Goal: Task Accomplishment & Management: Use online tool/utility

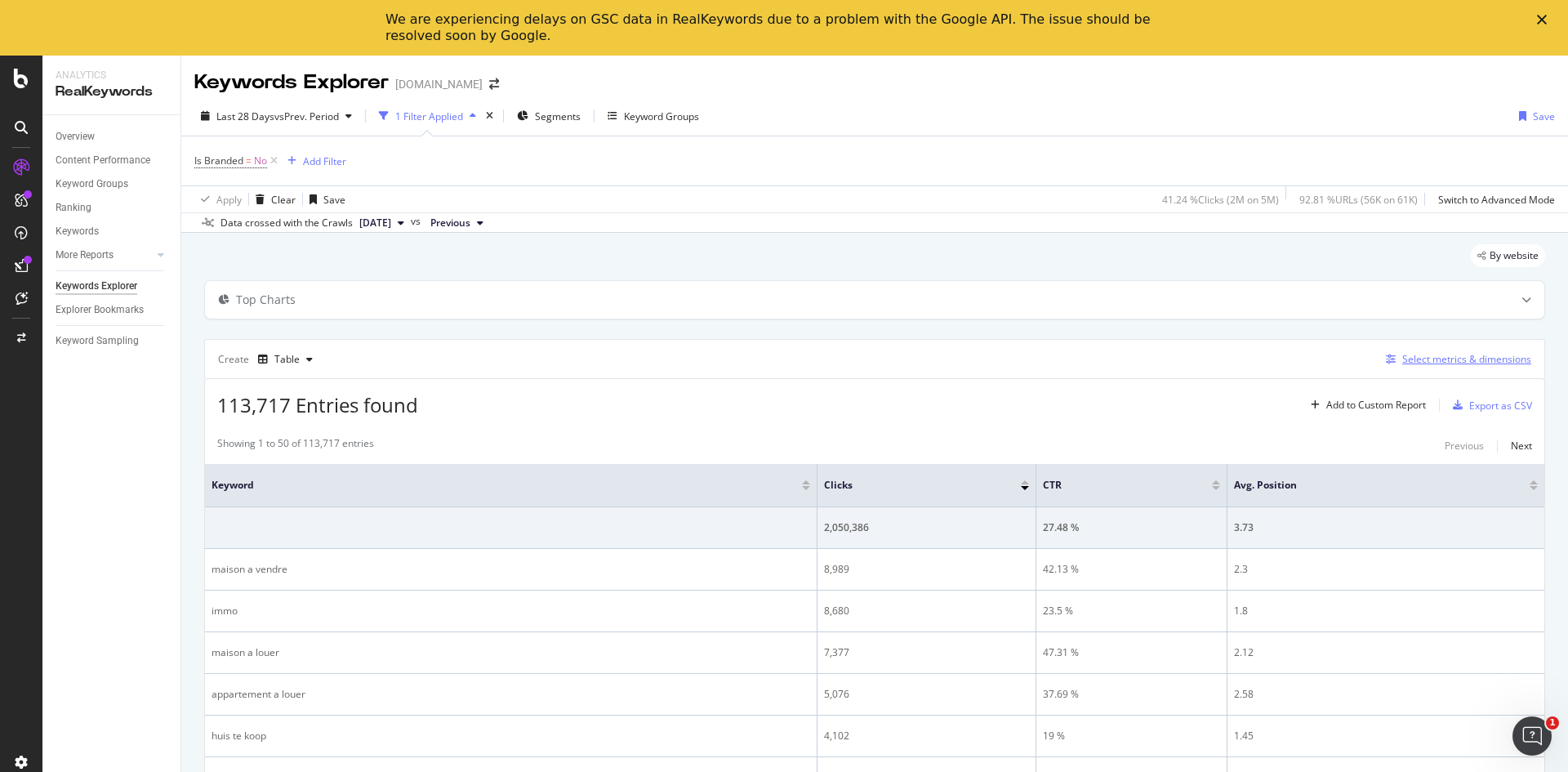
click at [1427, 361] on div "Select metrics & dimensions" at bounding box center [1467, 358] width 129 height 14
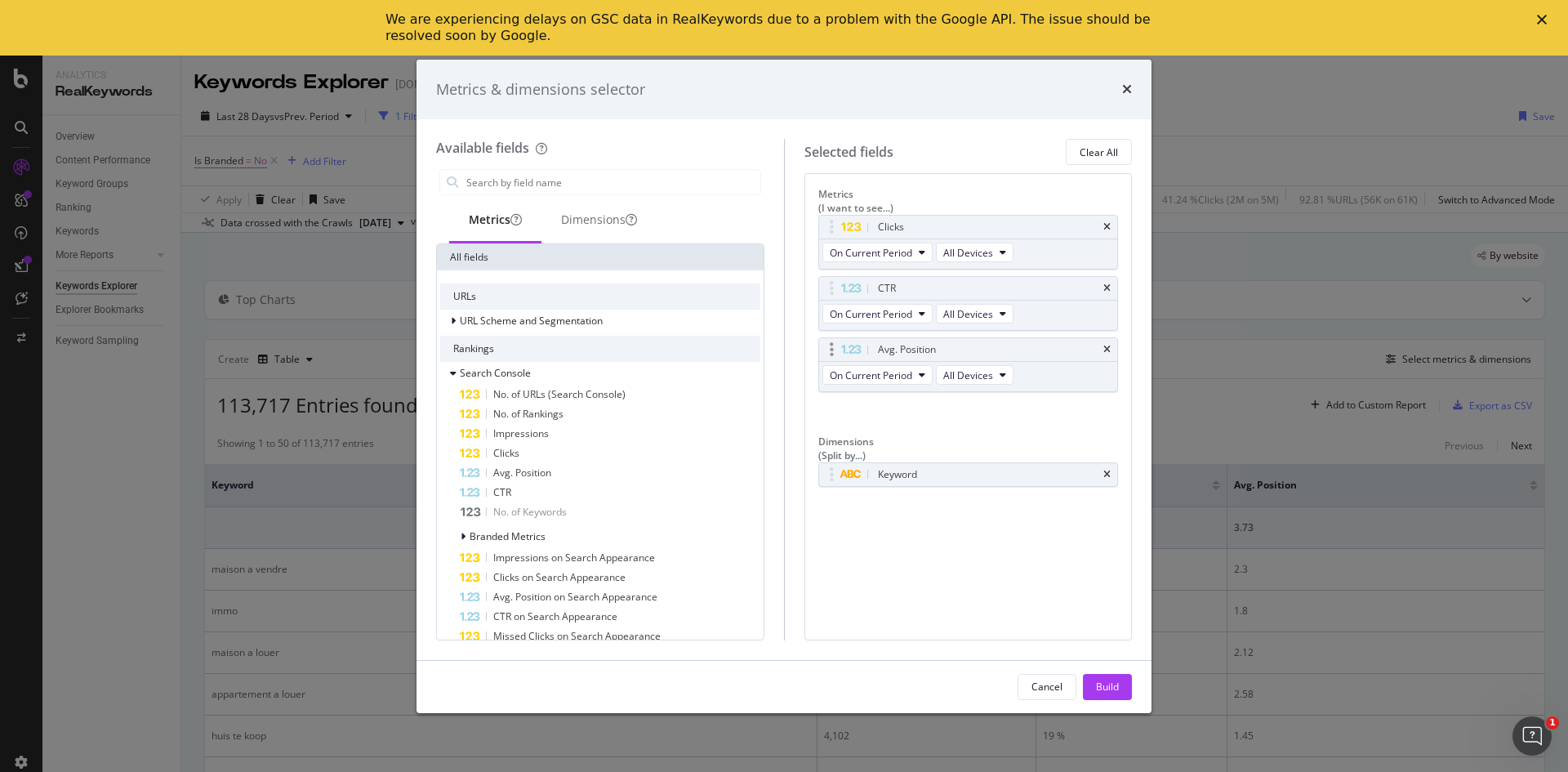
drag, startPoint x: 1104, startPoint y: 279, endPoint x: 1105, endPoint y: 290, distance: 11.0
click at [1105, 284] on icon "times" at bounding box center [1107, 288] width 7 height 10
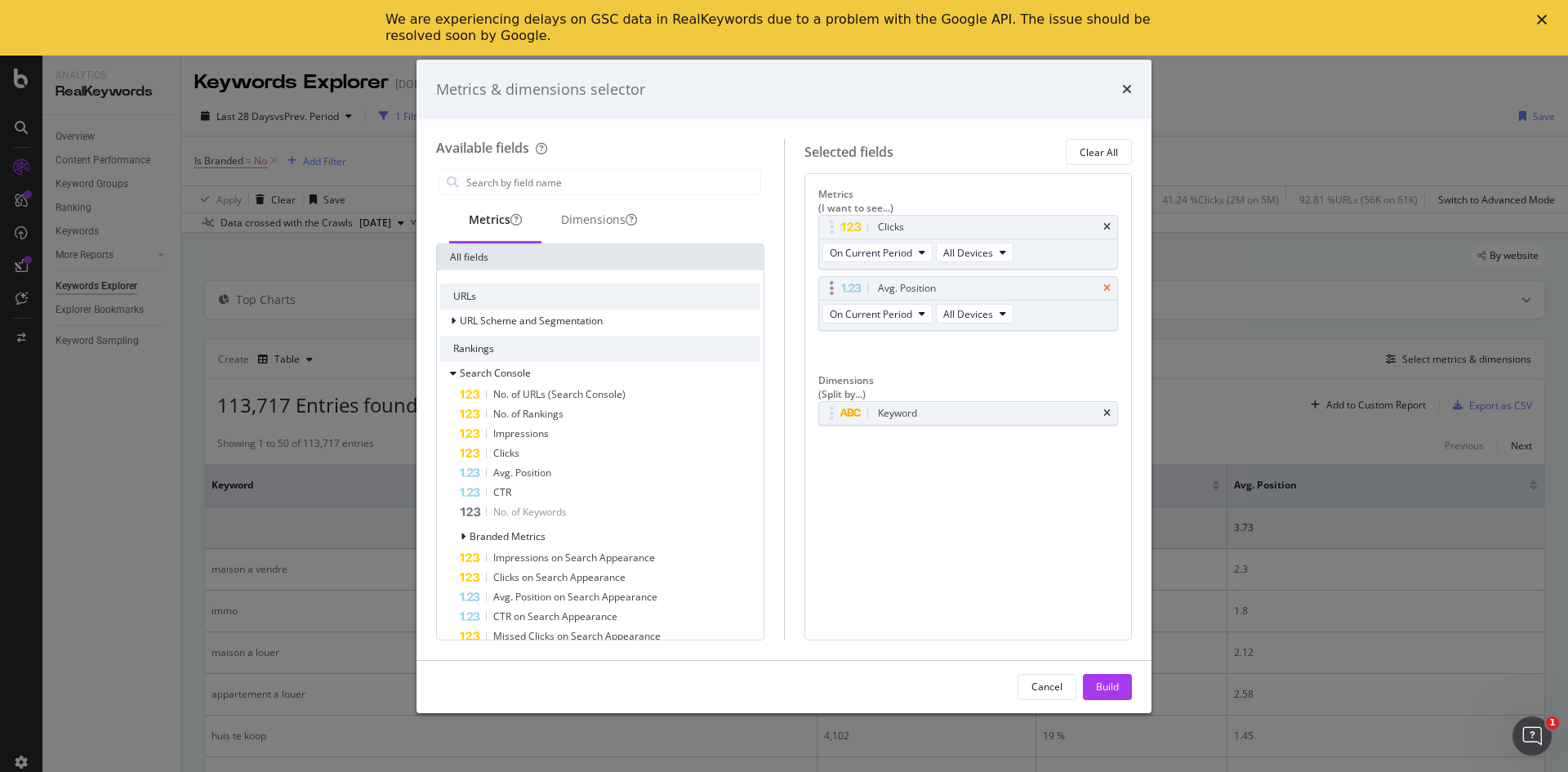
click at [1110, 285] on icon "times" at bounding box center [1107, 288] width 7 height 10
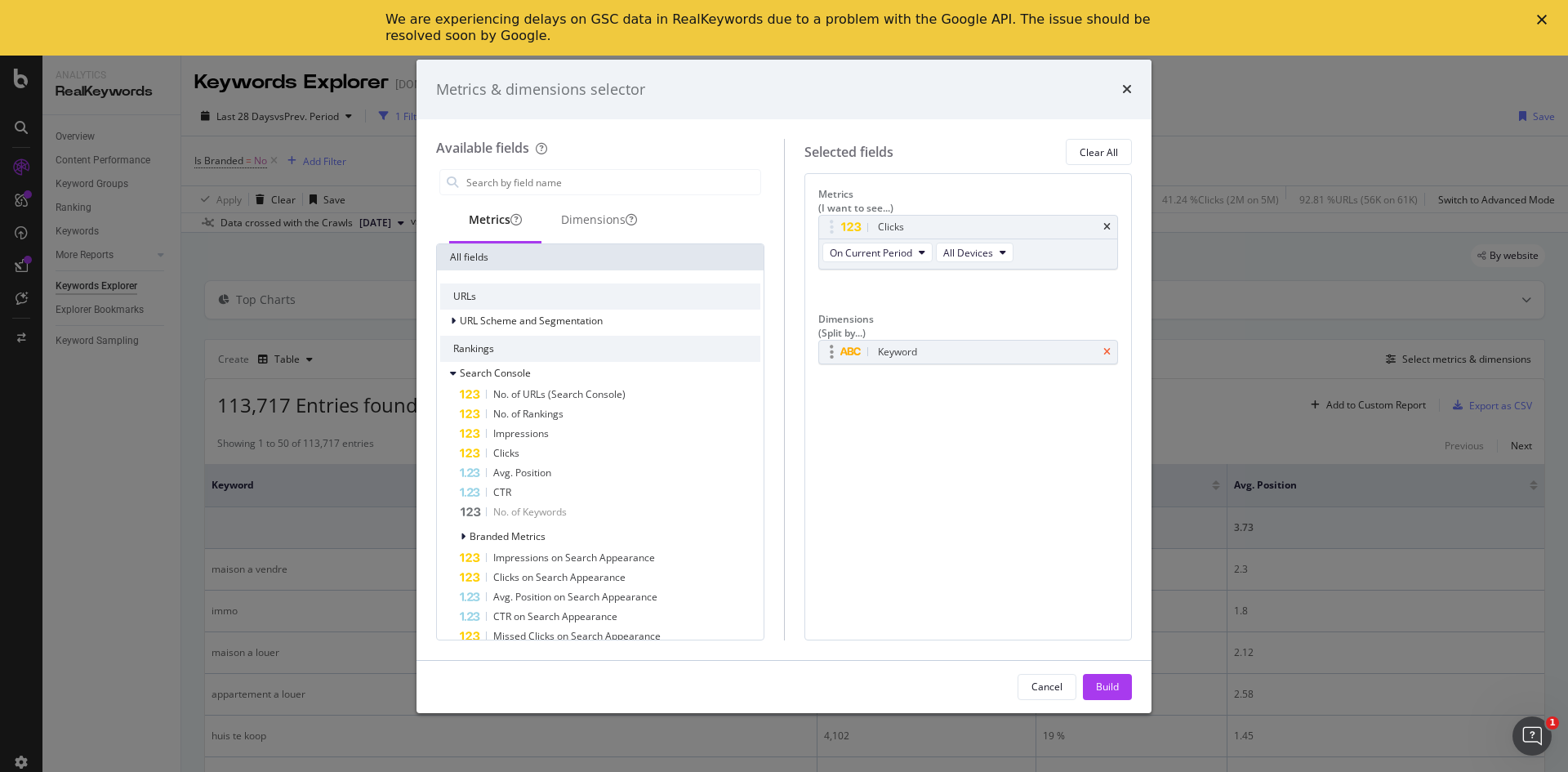
click at [1106, 347] on icon "times" at bounding box center [1107, 352] width 7 height 10
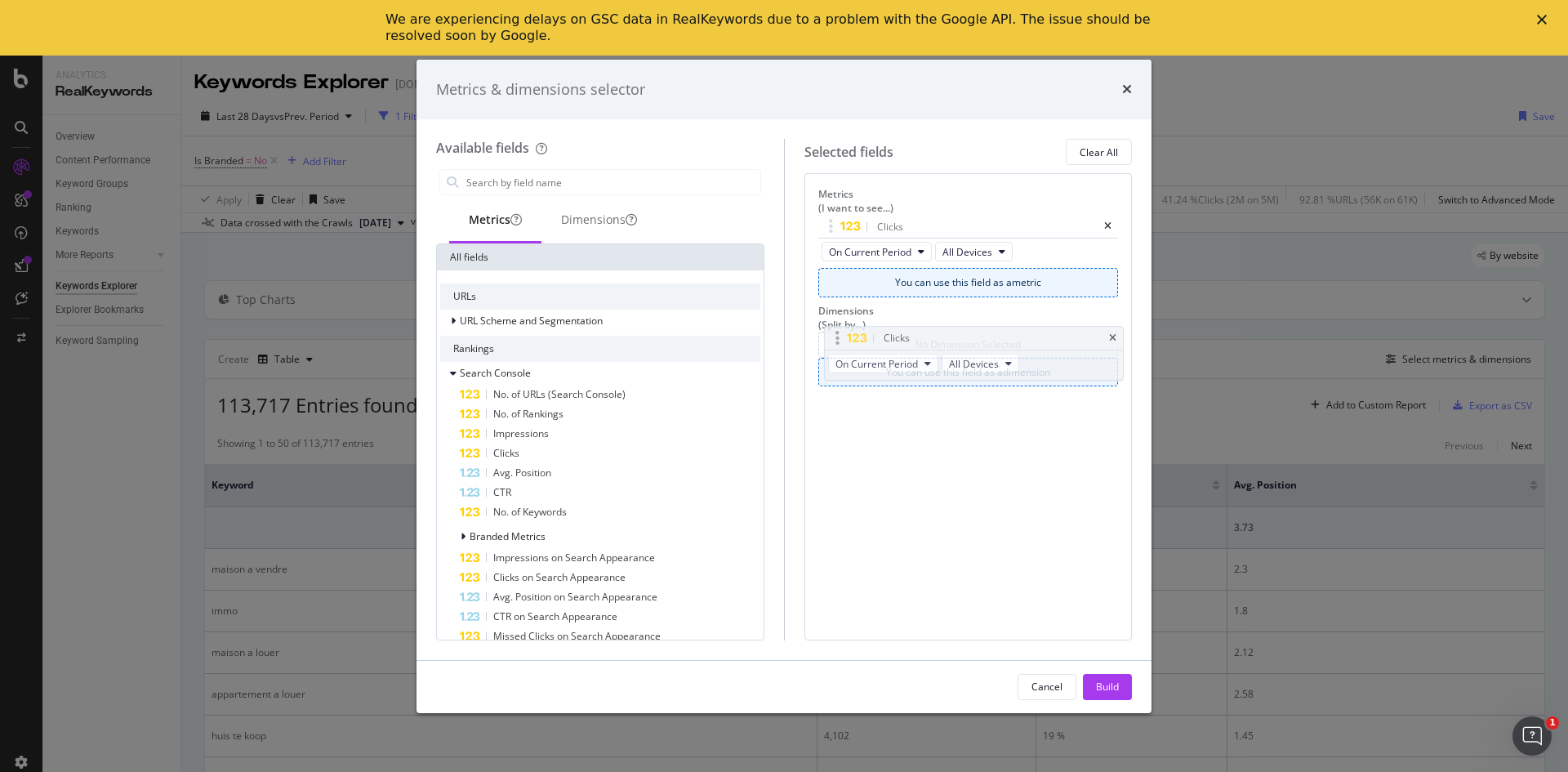
drag, startPoint x: 965, startPoint y: 237, endPoint x: 971, endPoint y: 361, distance: 124.1
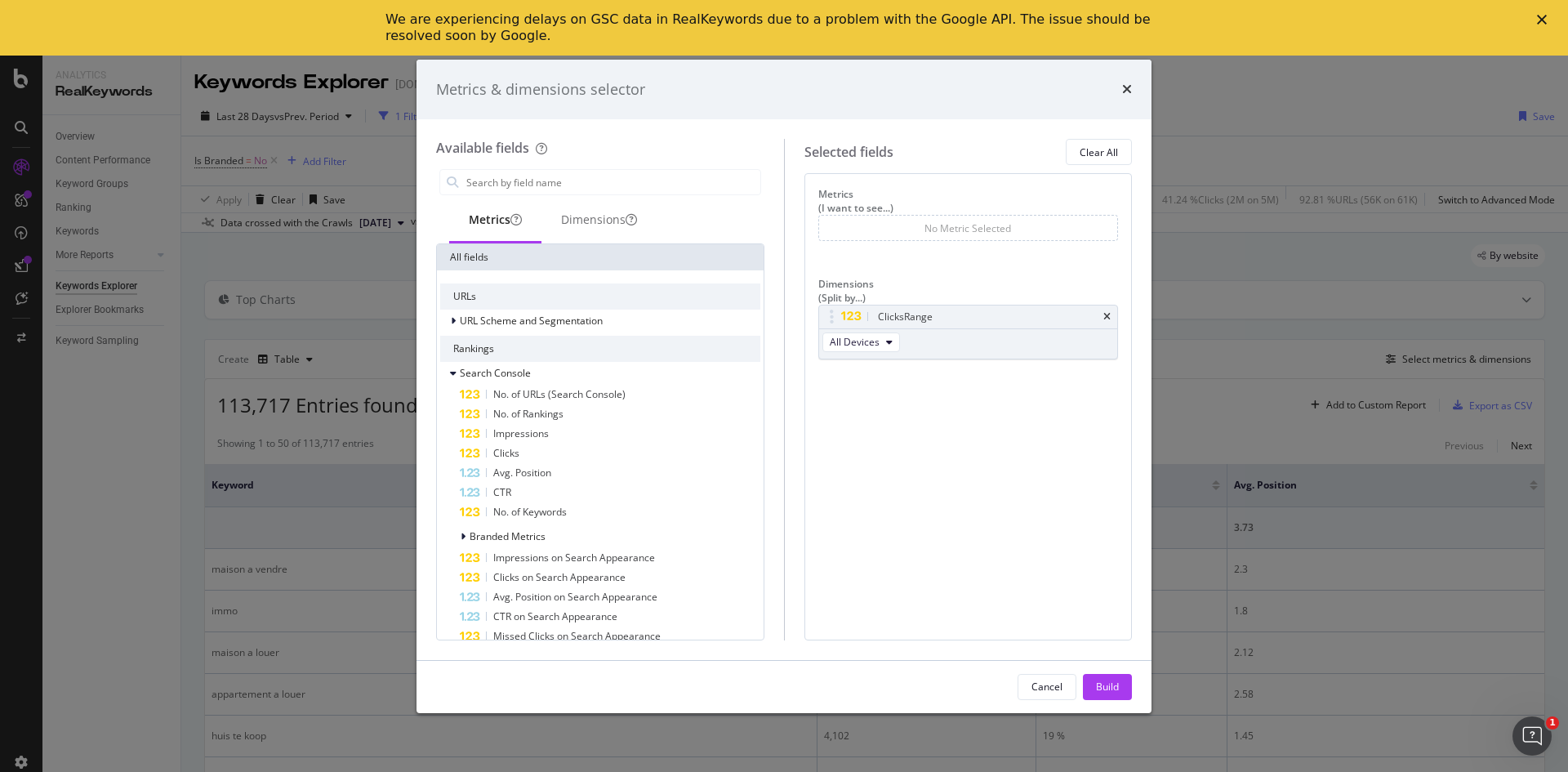
click at [893, 215] on div "No Metric Selected" at bounding box center [968, 227] width 301 height 26
click at [946, 222] on div "No Metric Selected" at bounding box center [967, 227] width 87 height 14
click at [965, 226] on div "No Metric Selected" at bounding box center [967, 227] width 87 height 14
click at [557, 181] on input "modal" at bounding box center [612, 181] width 295 height 24
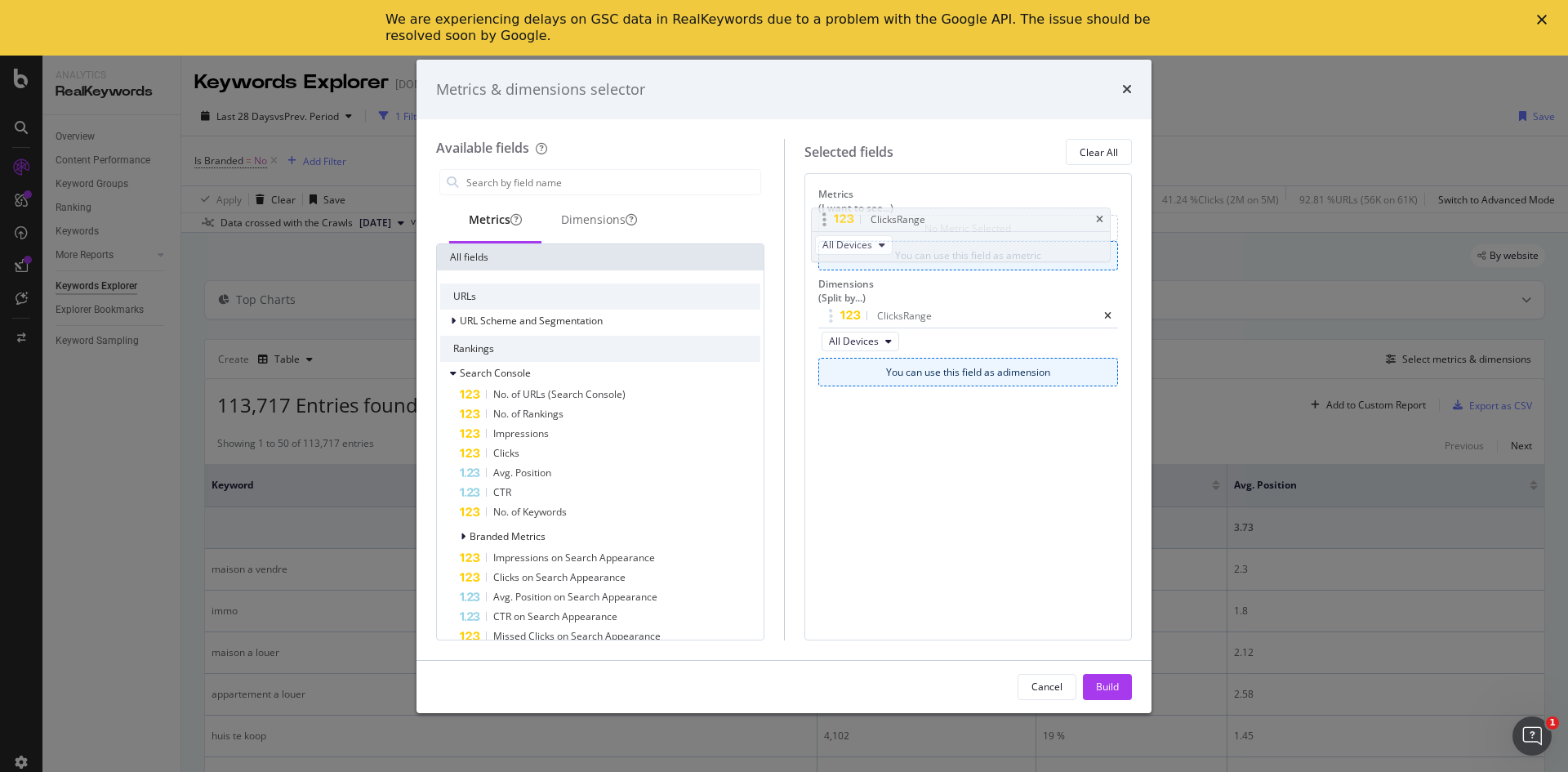
drag, startPoint x: 915, startPoint y: 328, endPoint x: 908, endPoint y: 246, distance: 82.3
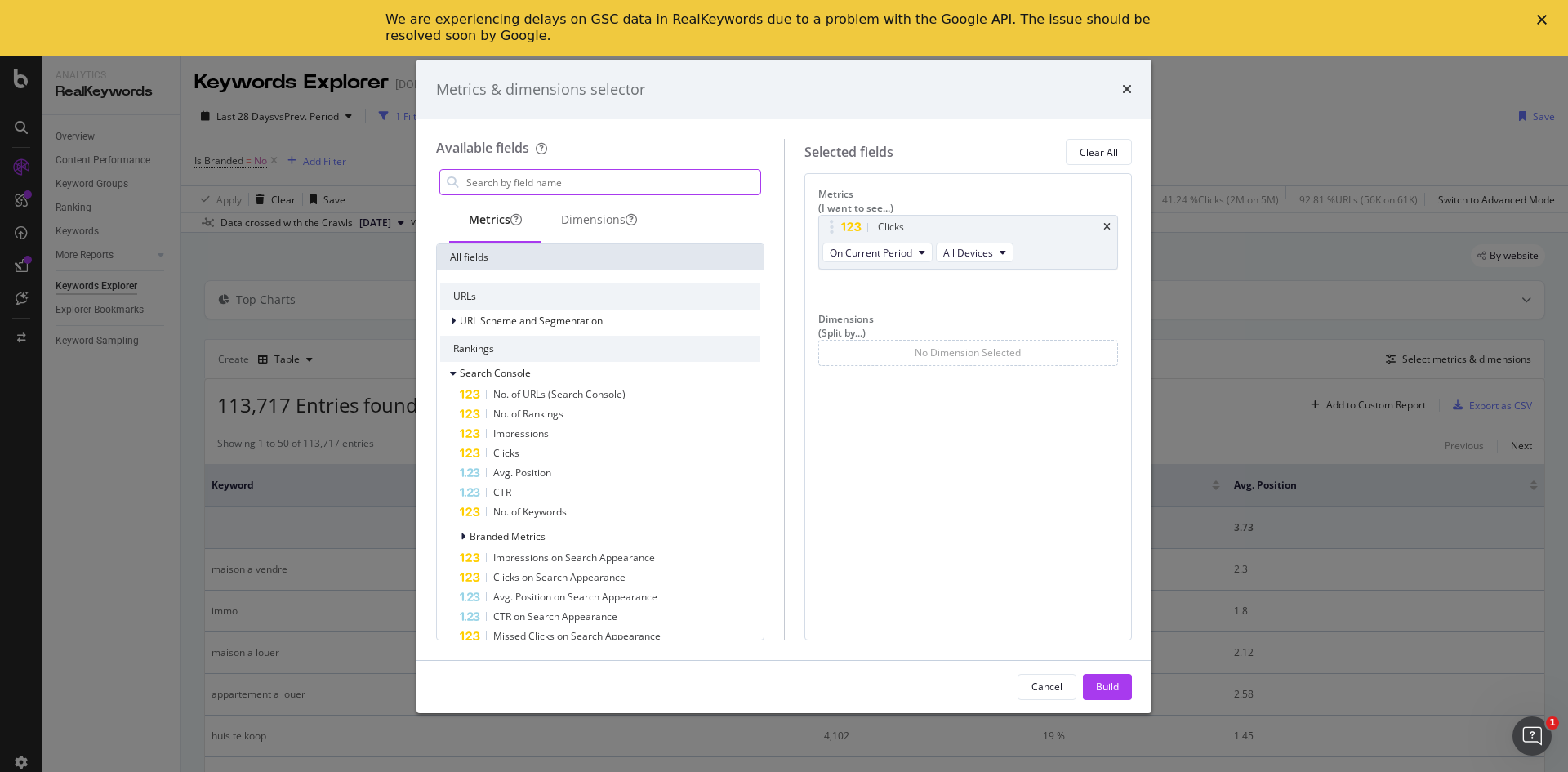
click at [532, 183] on input "modal" at bounding box center [612, 181] width 295 height 24
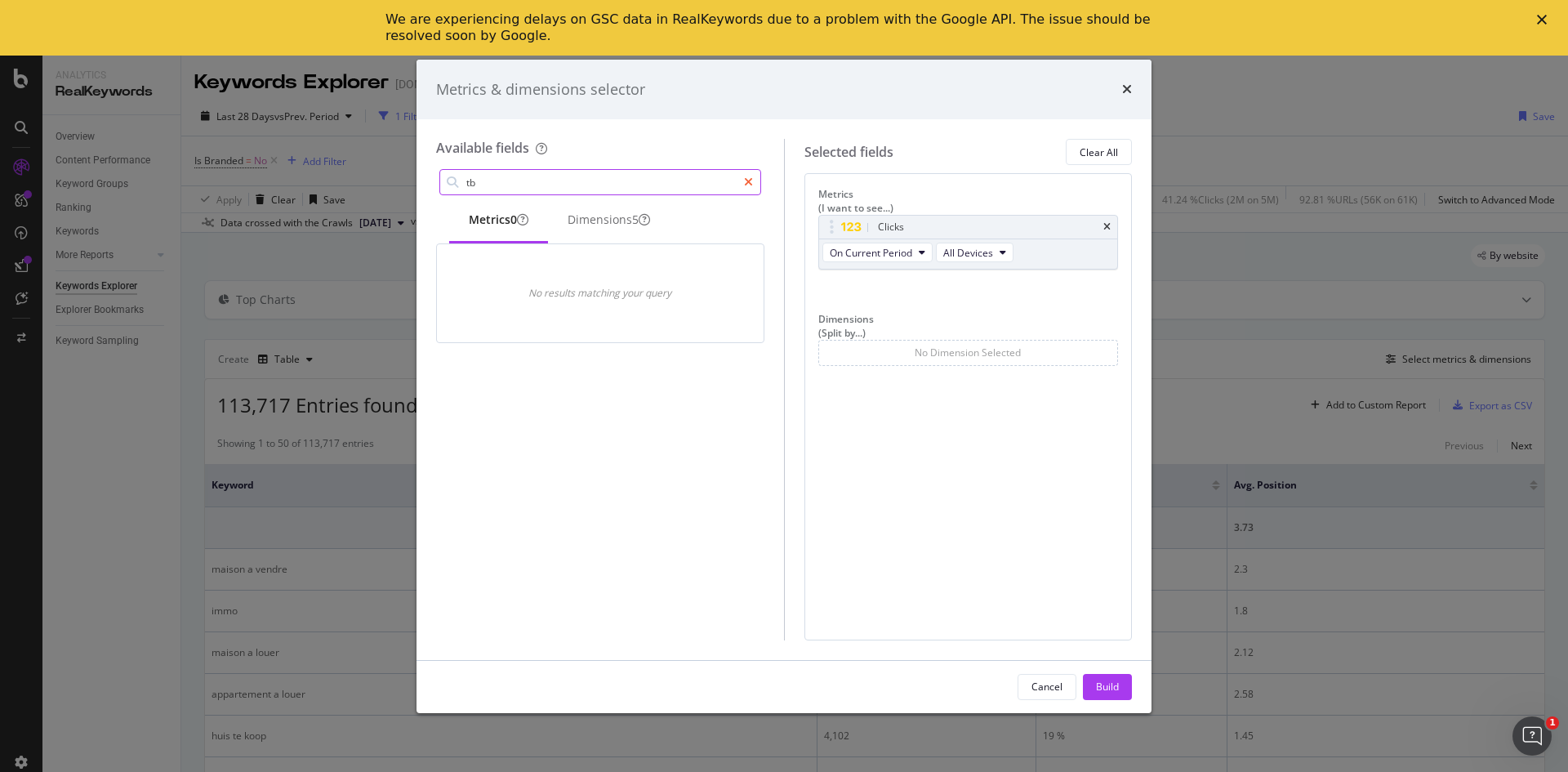
type input "tb"
click at [756, 188] on div "modal" at bounding box center [748, 182] width 24 height 26
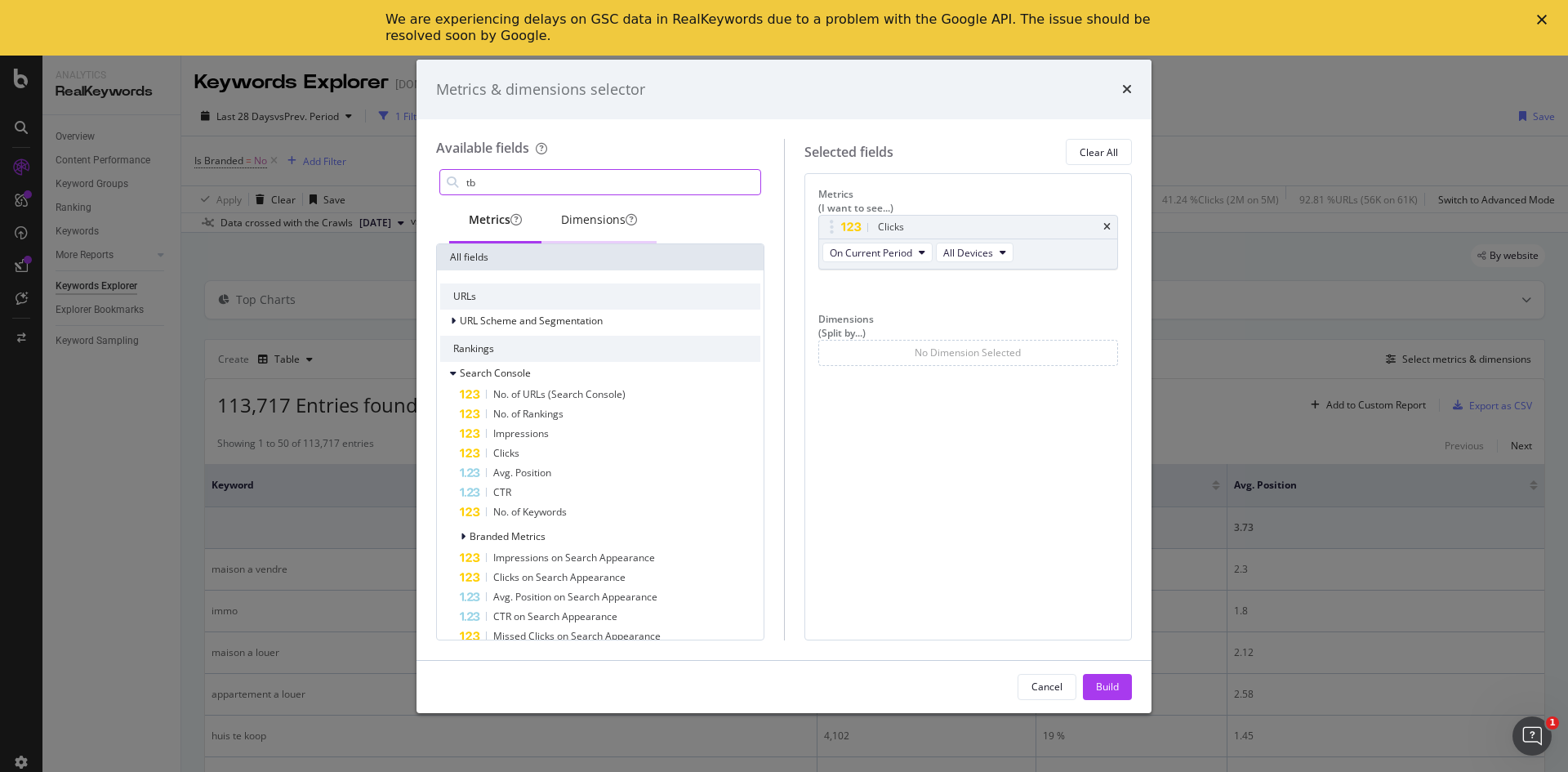
click at [601, 225] on div "Dimensions" at bounding box center [599, 219] width 76 height 16
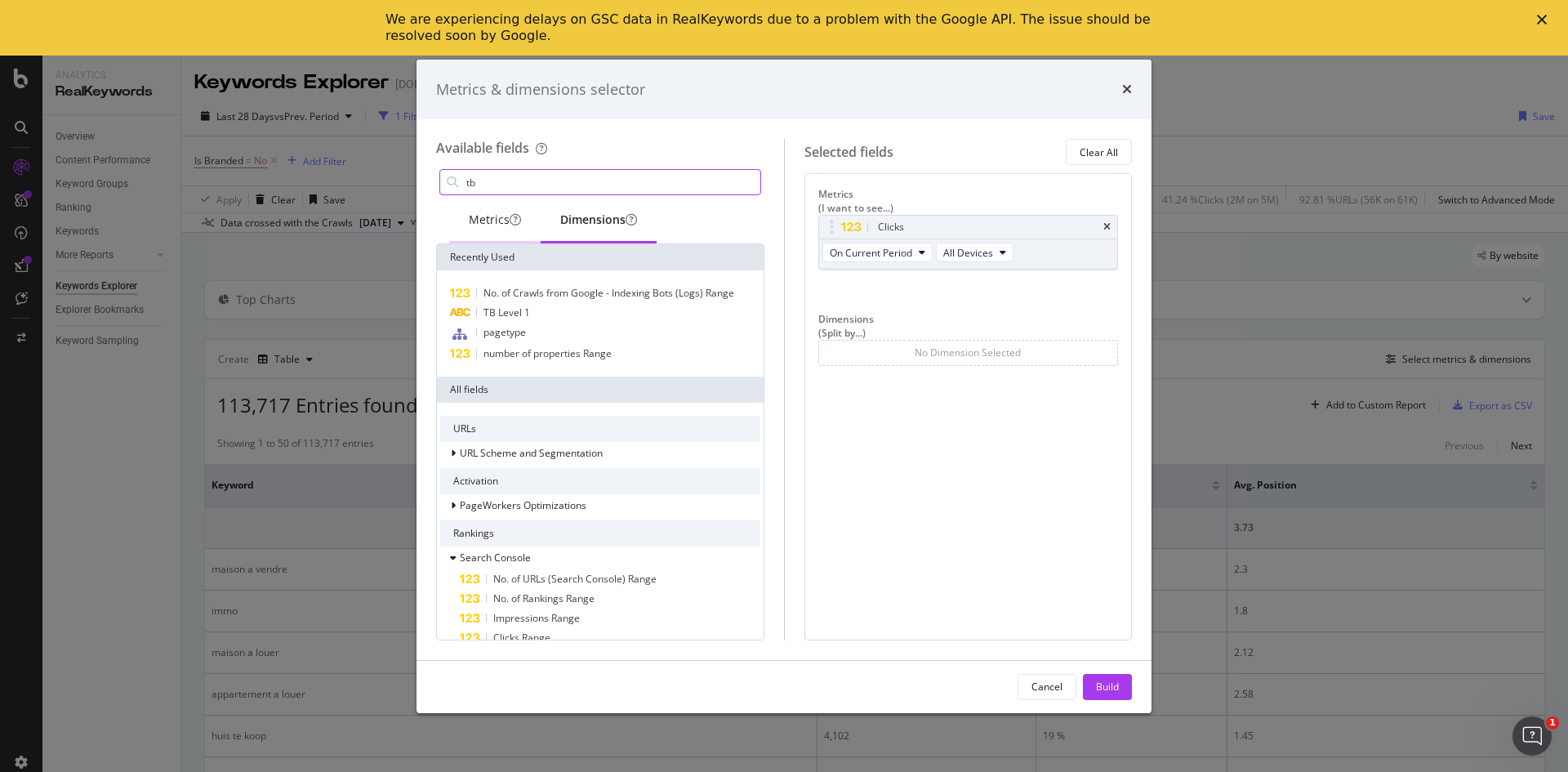
click at [494, 222] on div "Metrics" at bounding box center [495, 219] width 53 height 16
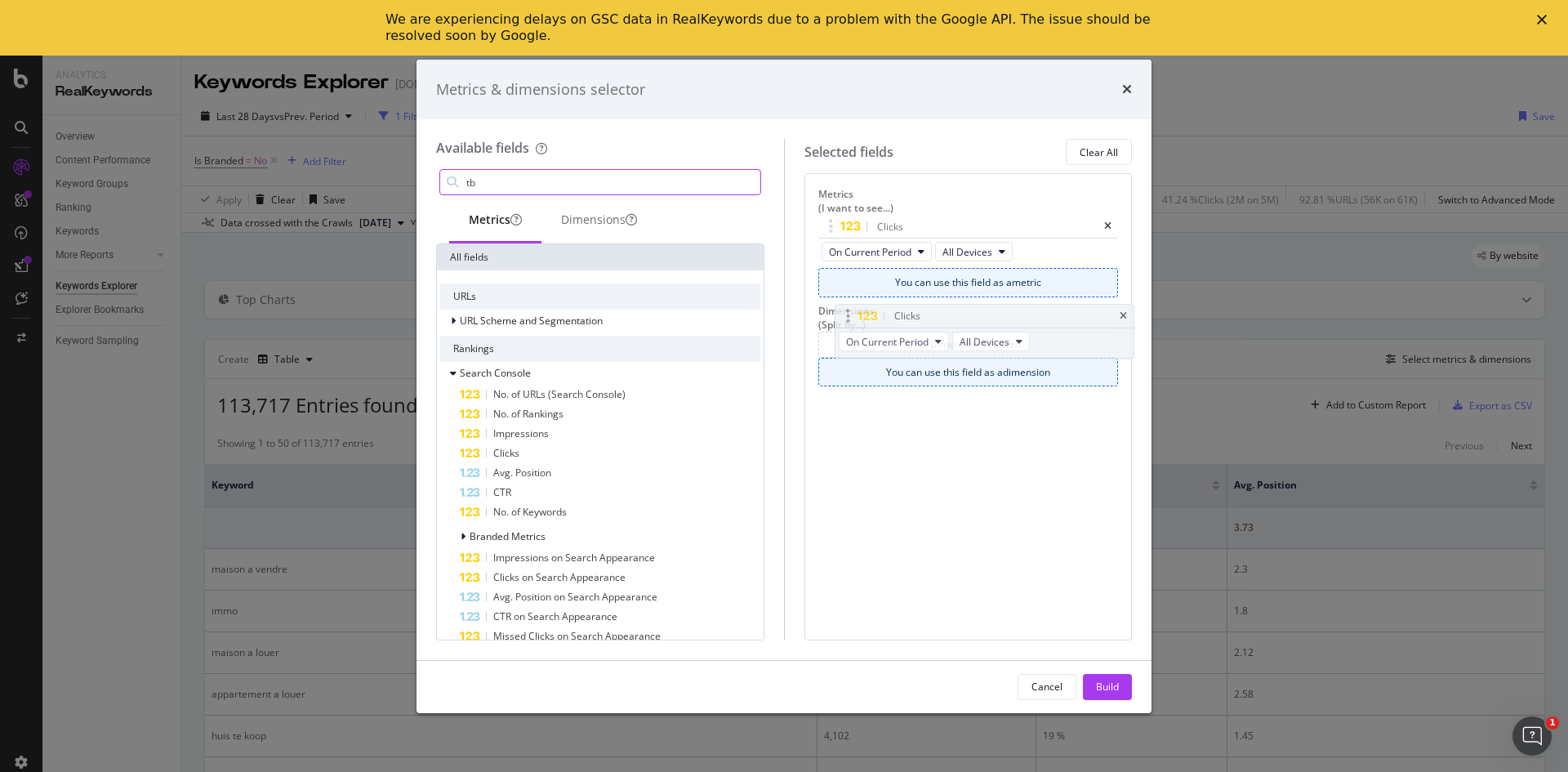
drag, startPoint x: 893, startPoint y: 222, endPoint x: 907, endPoint y: 314, distance: 93.1
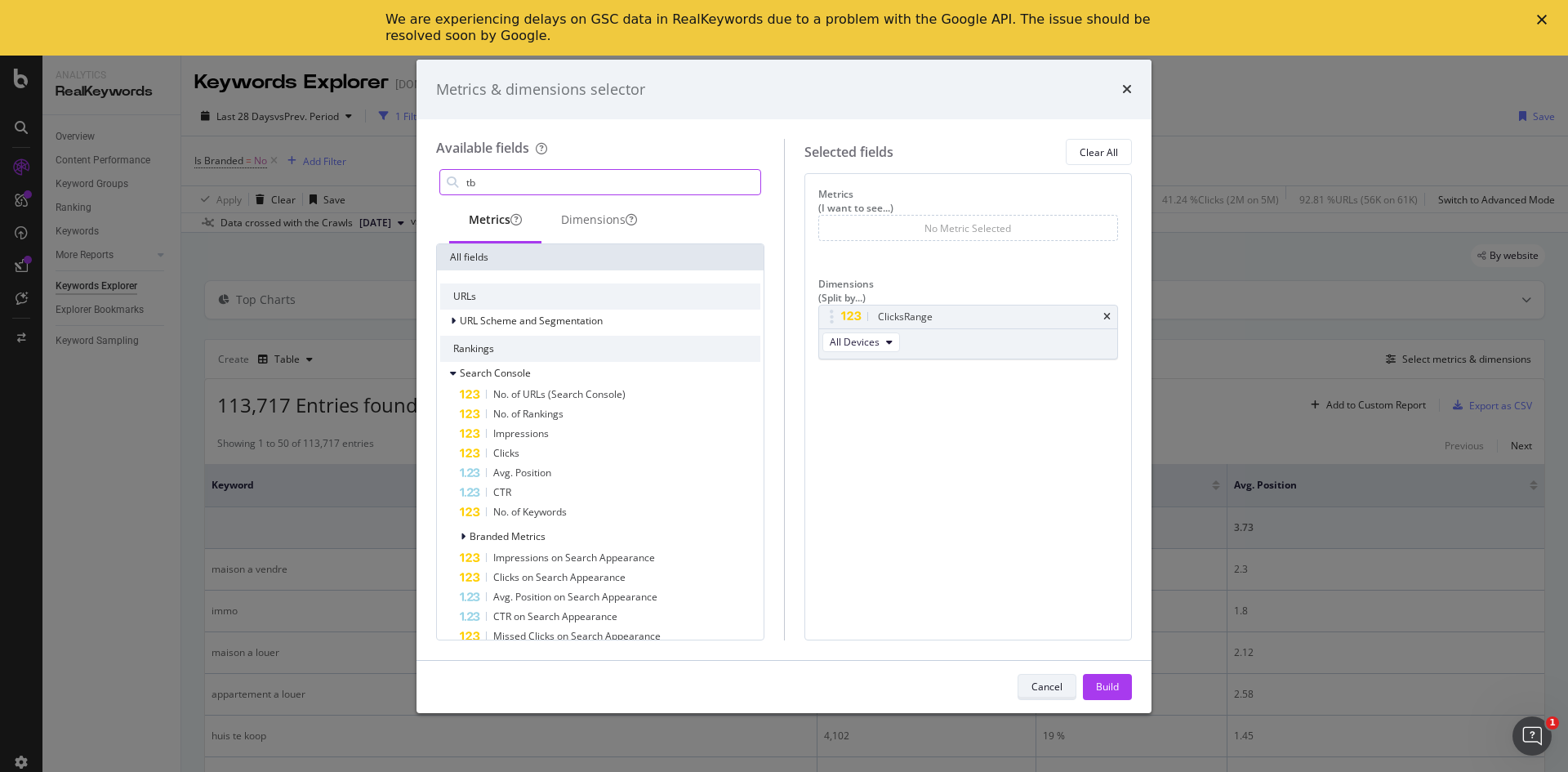
click at [1053, 688] on div "Cancel" at bounding box center [1046, 686] width 31 height 14
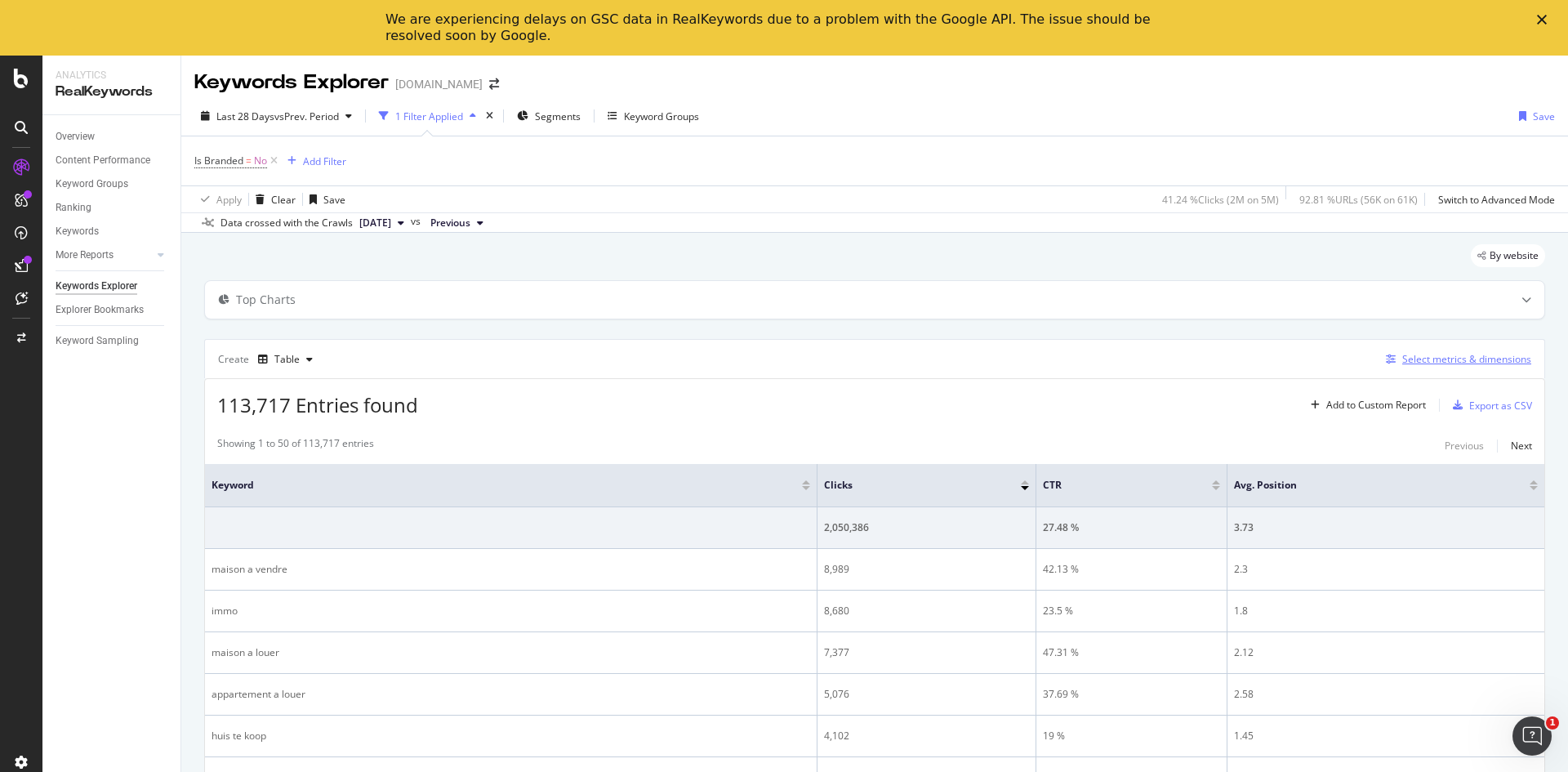
click at [1476, 360] on div "Select metrics & dimensions" at bounding box center [1467, 358] width 129 height 14
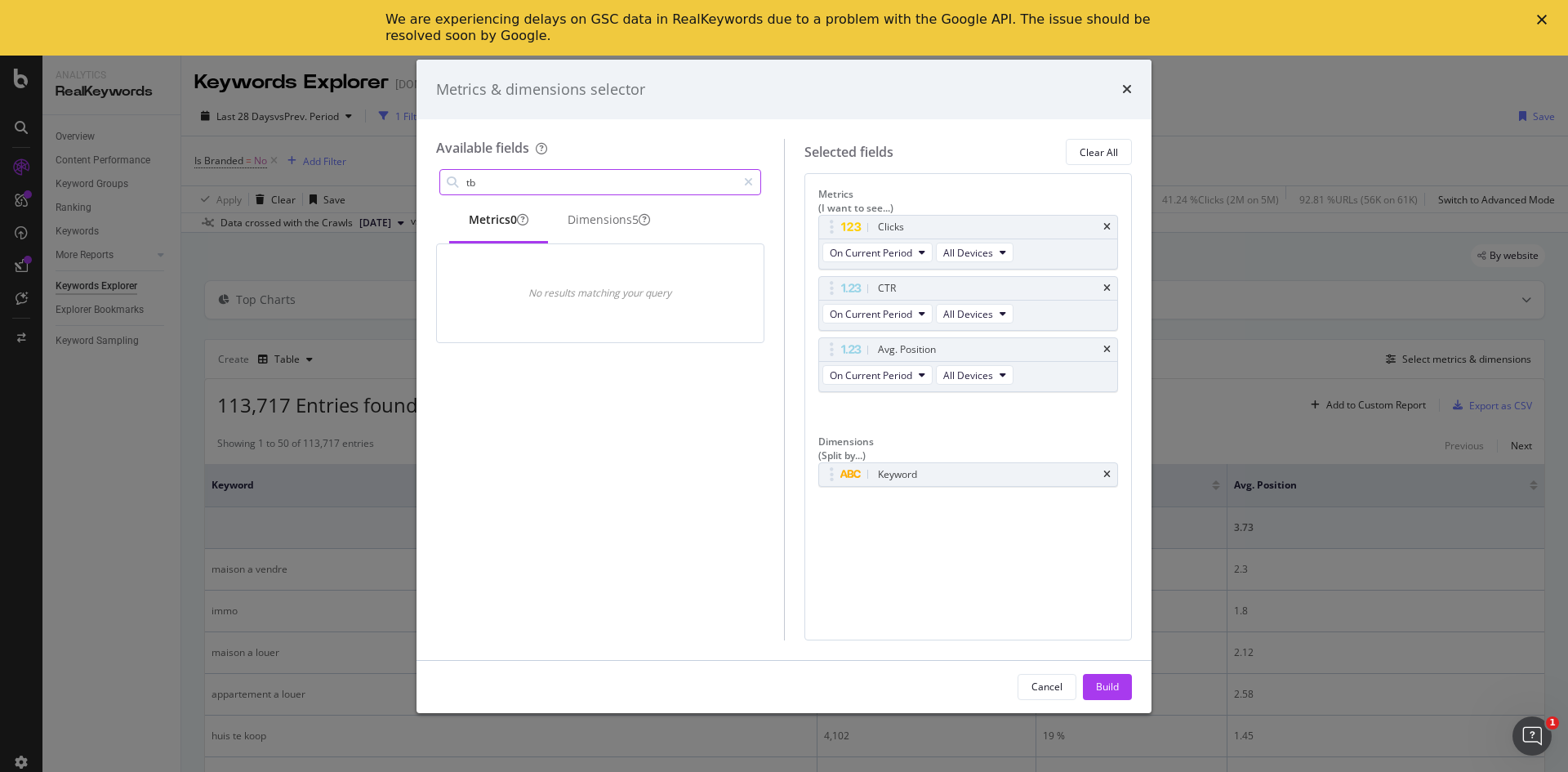
type input "t"
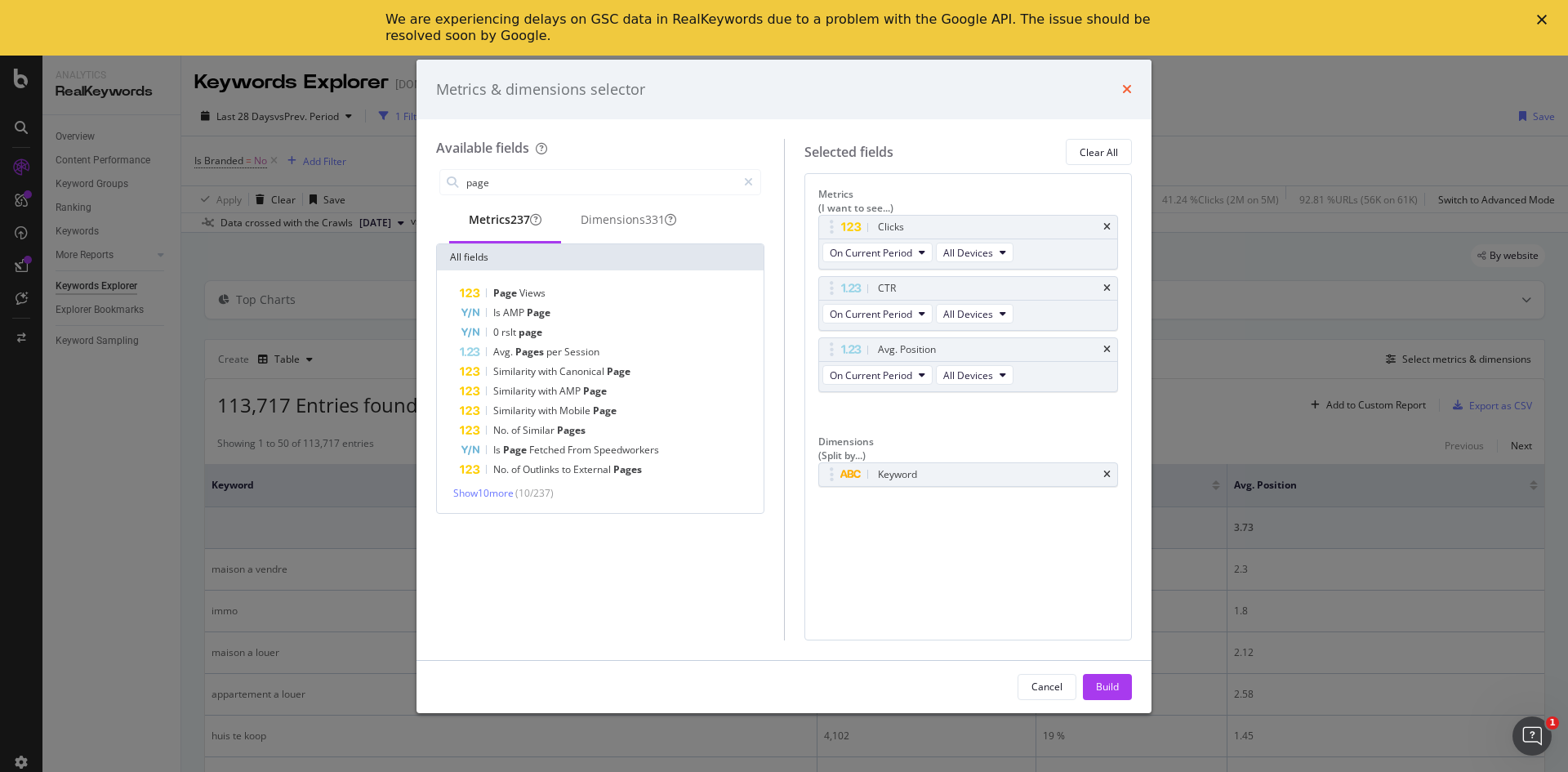
type input "page"
click at [1130, 93] on icon "times" at bounding box center [1127, 89] width 10 height 13
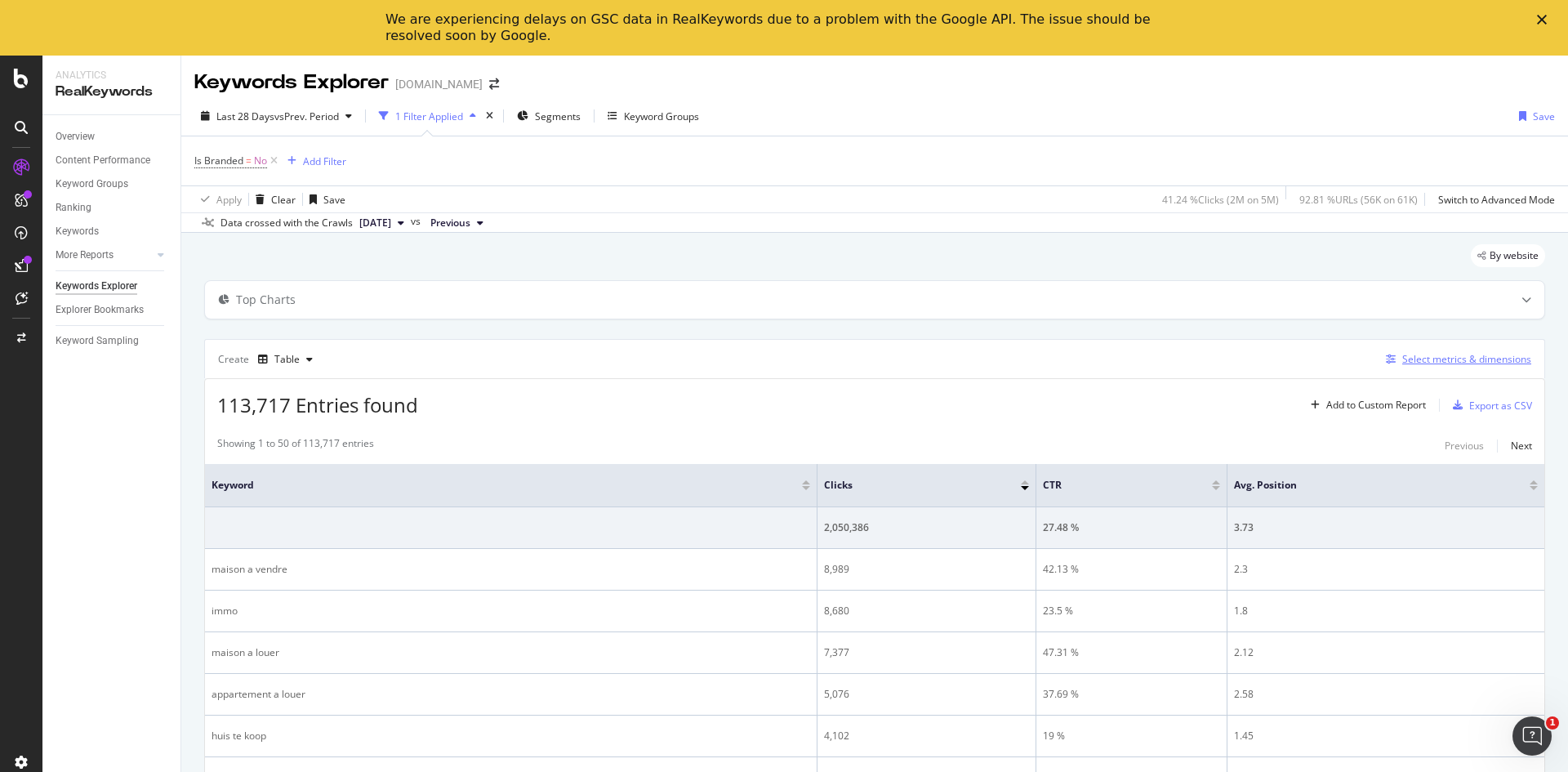
click at [1462, 352] on div "Select metrics & dimensions" at bounding box center [1467, 358] width 129 height 14
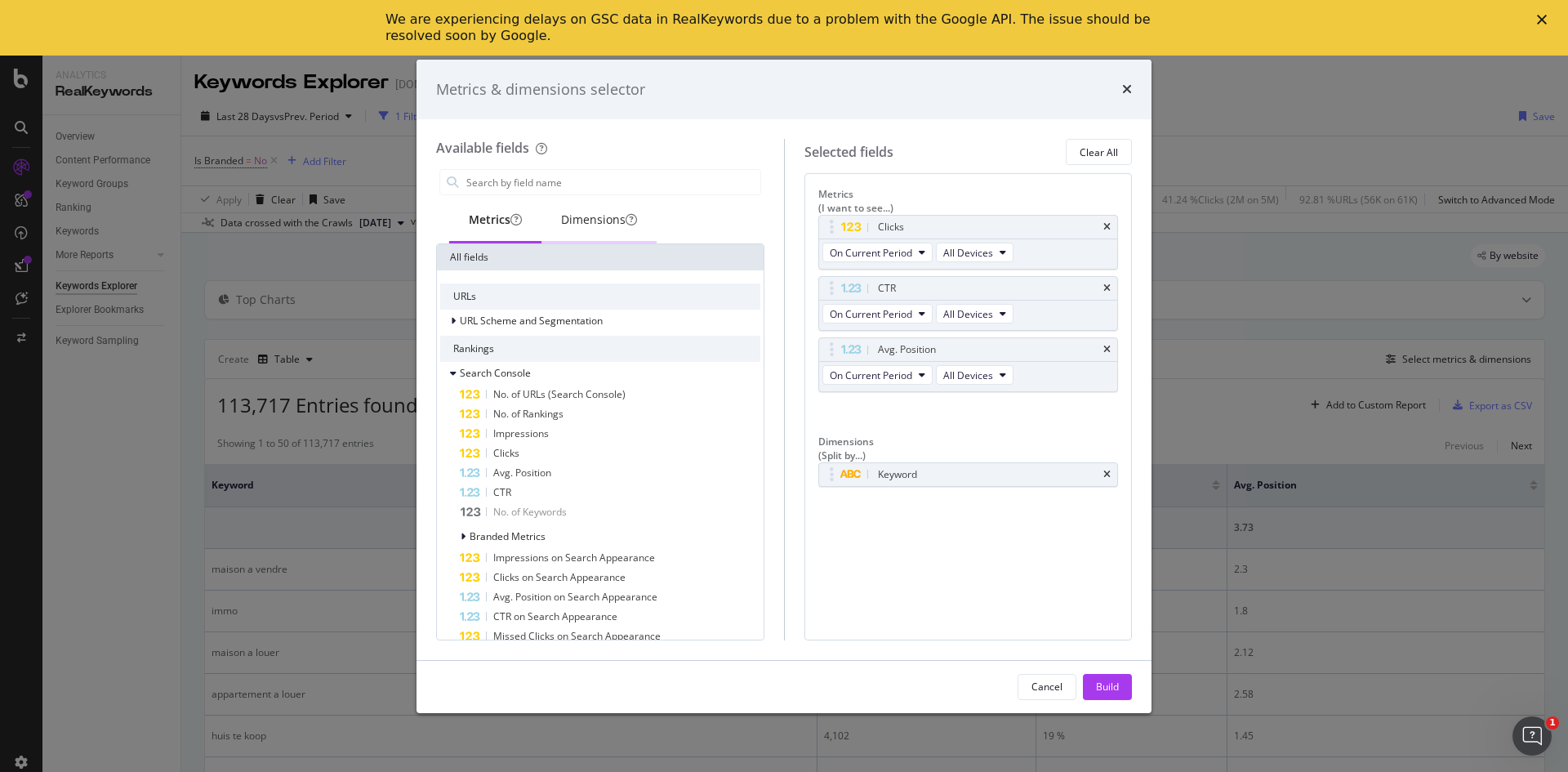
click at [604, 226] on div "Dimensions" at bounding box center [599, 219] width 76 height 16
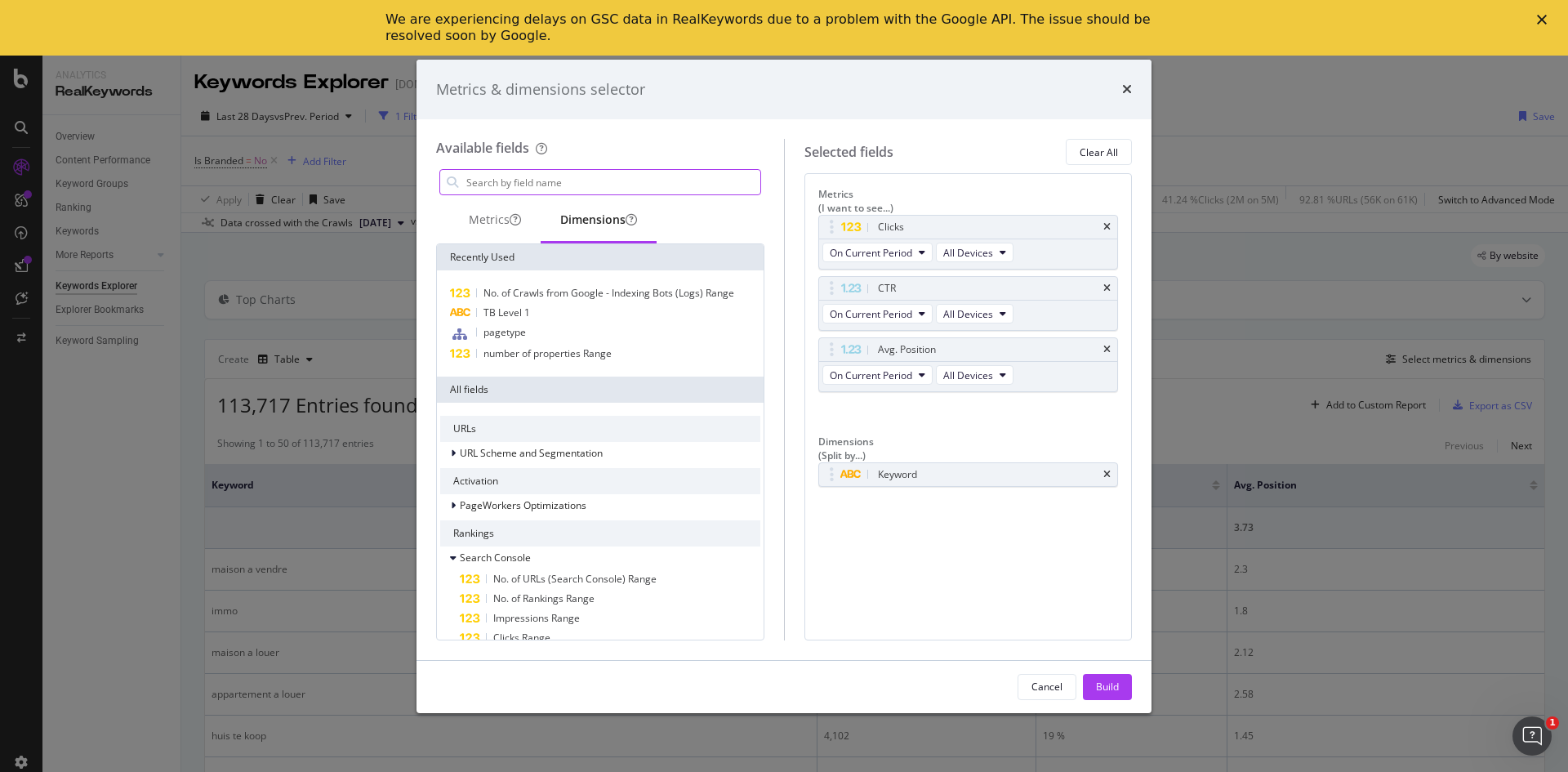
click at [554, 179] on input "modal" at bounding box center [612, 181] width 295 height 24
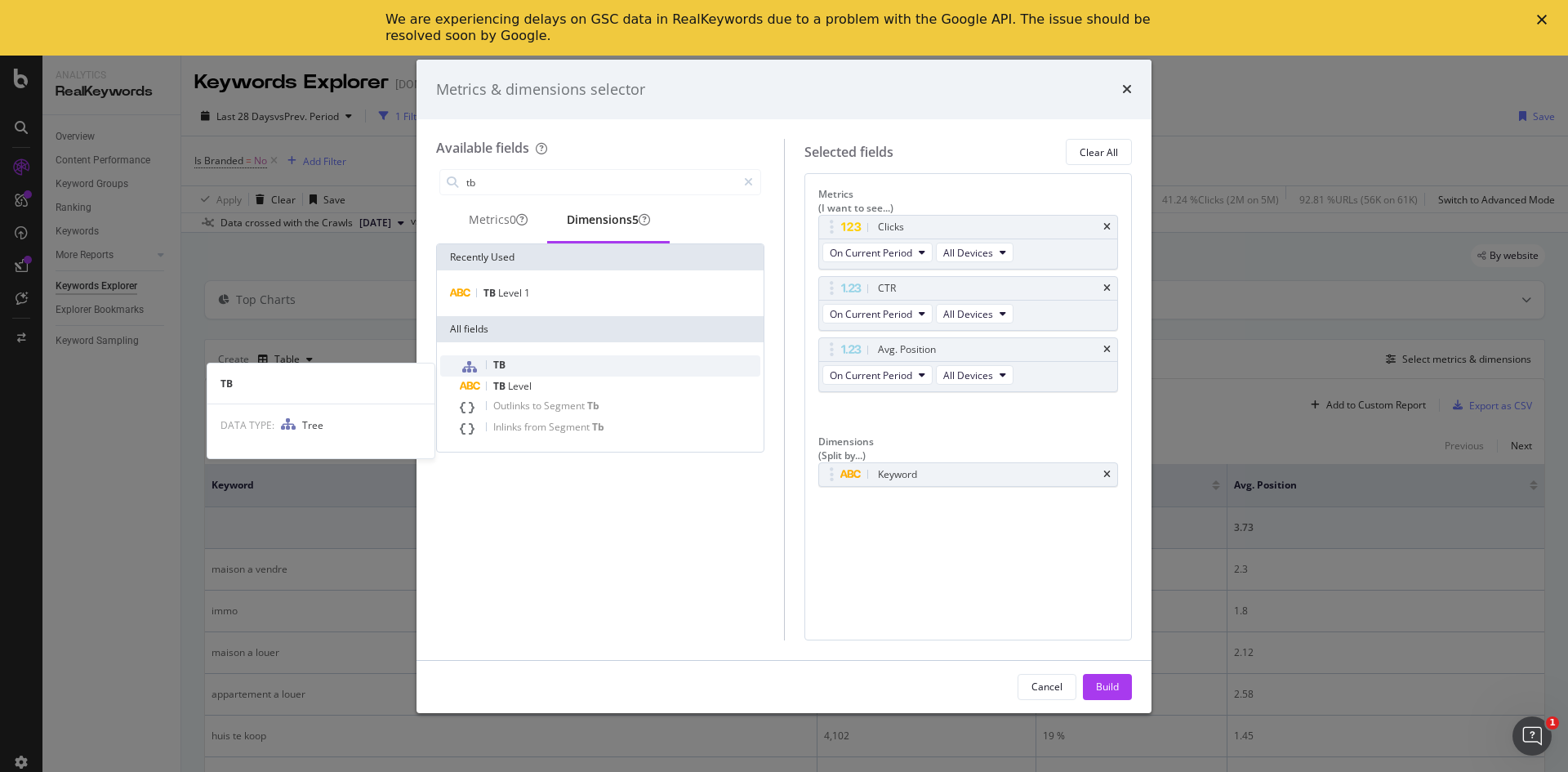
click at [502, 370] on span "TB" at bounding box center [499, 364] width 13 height 14
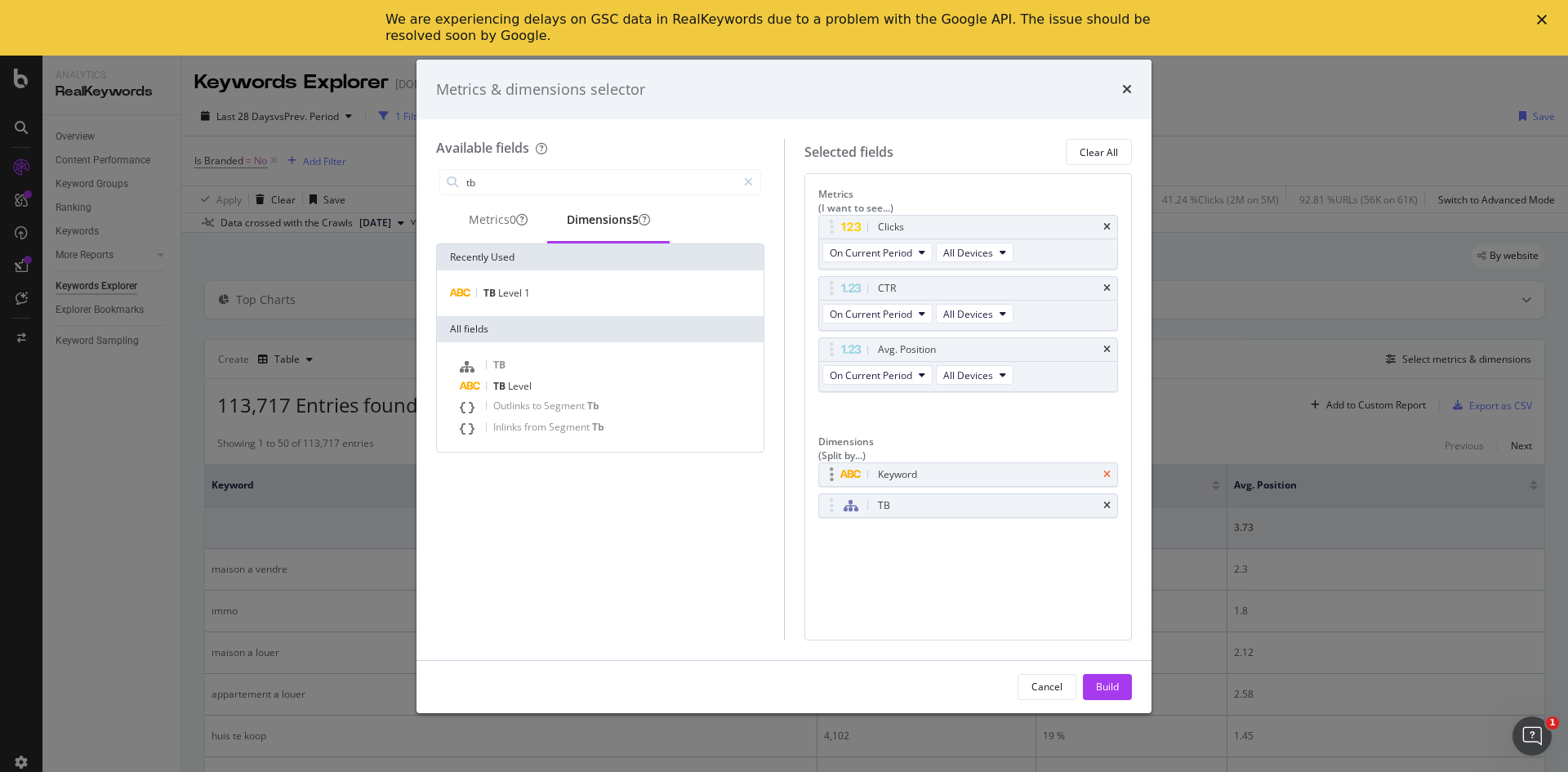
click at [1108, 469] on icon "times" at bounding box center [1107, 474] width 7 height 10
click at [1111, 279] on div "CTR" at bounding box center [968, 288] width 299 height 23
click at [1106, 284] on icon "times" at bounding box center [1107, 288] width 7 height 10
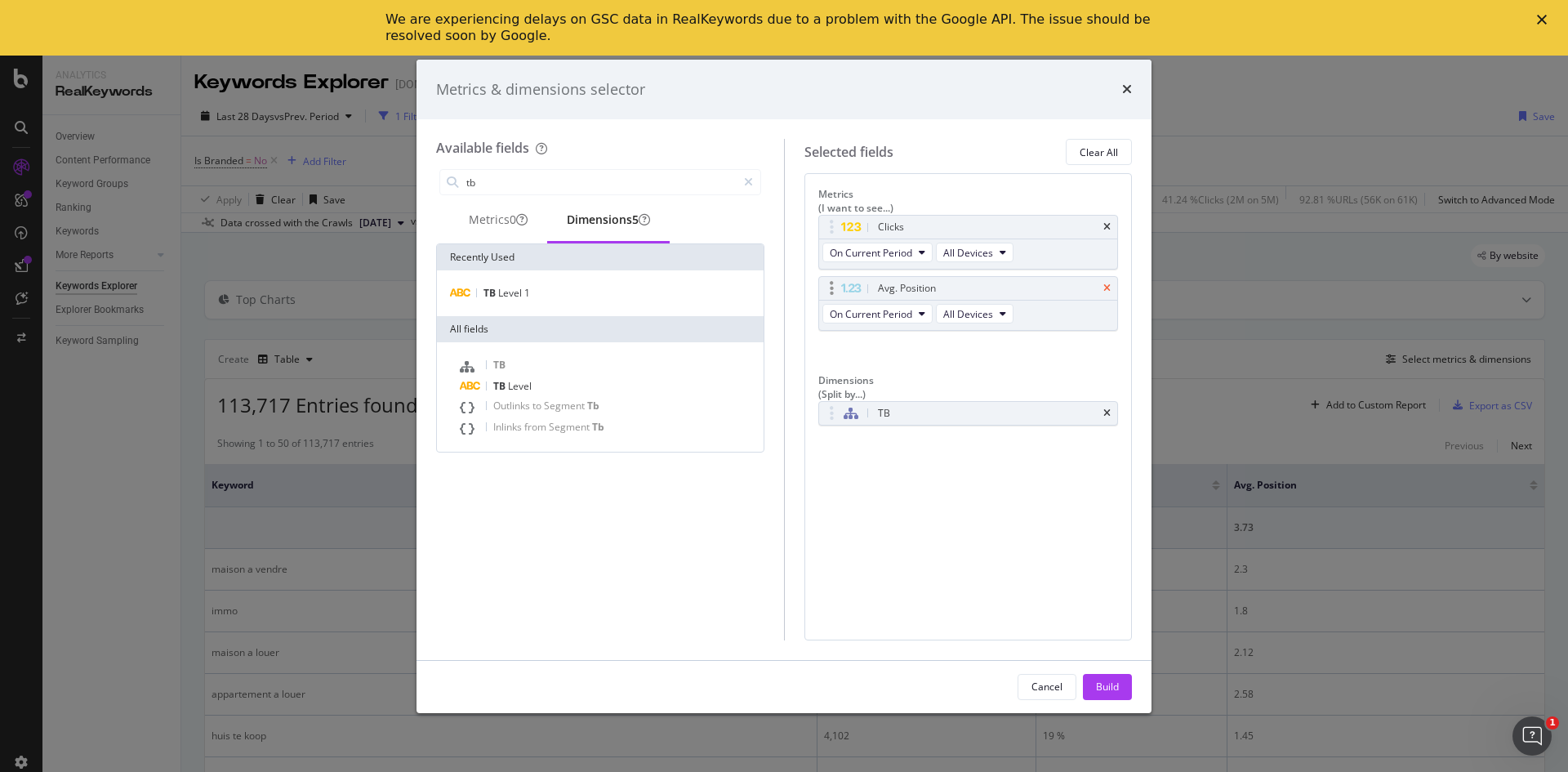
click at [1106, 284] on icon "times" at bounding box center [1107, 288] width 7 height 10
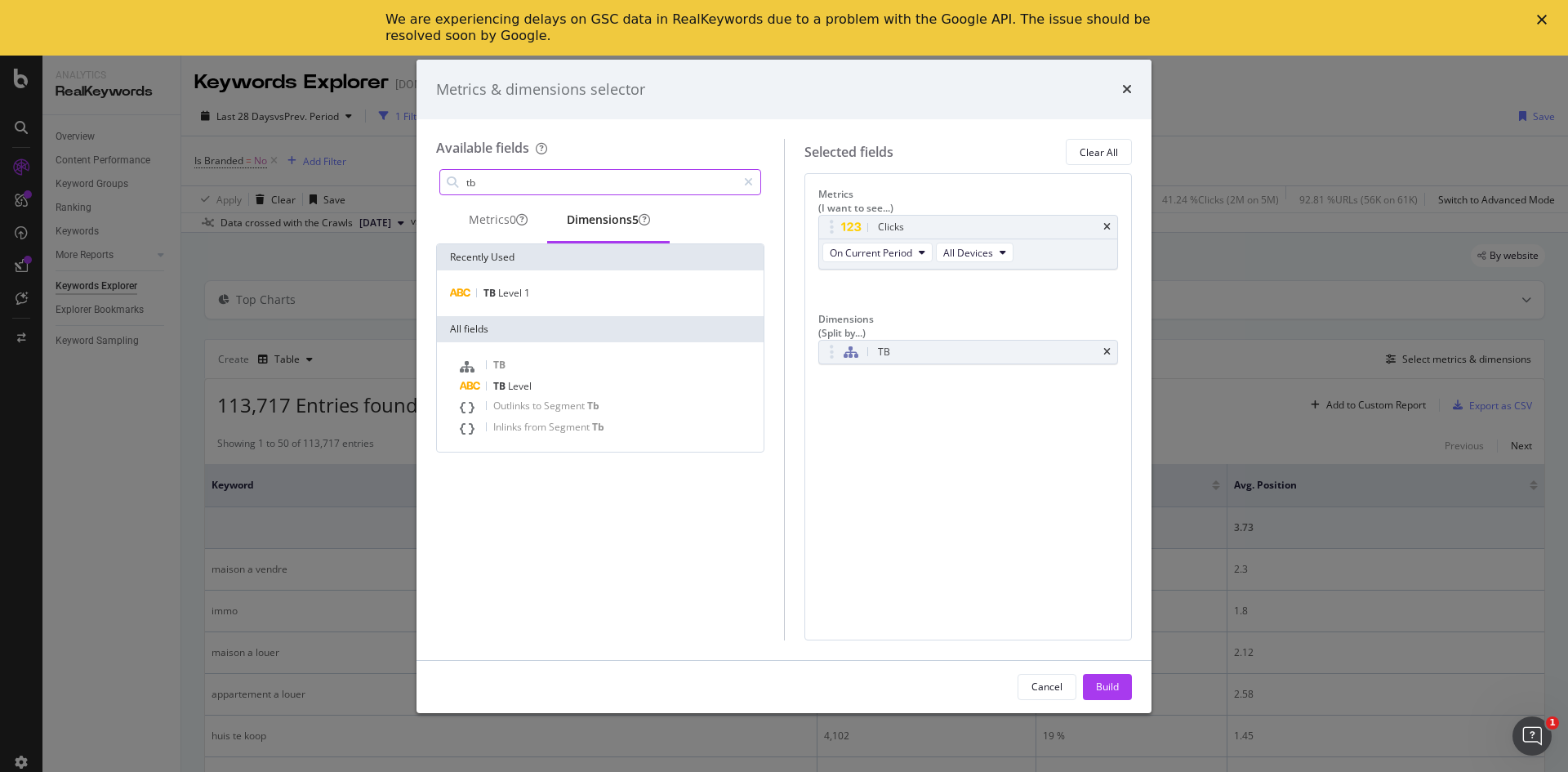
click at [561, 178] on input "tb" at bounding box center [601, 181] width 272 height 24
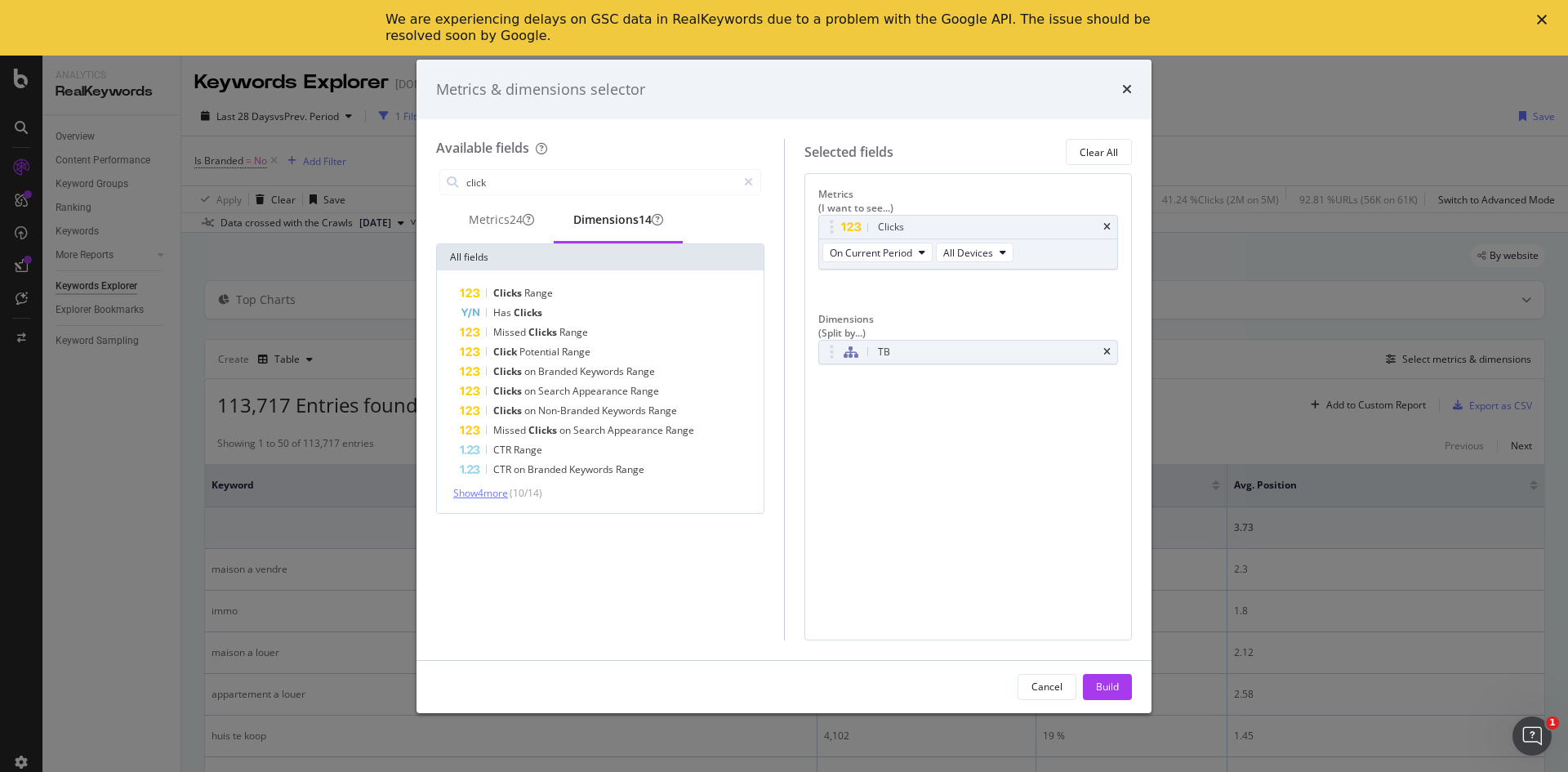
click at [501, 498] on span "Show 4 more" at bounding box center [480, 492] width 54 height 14
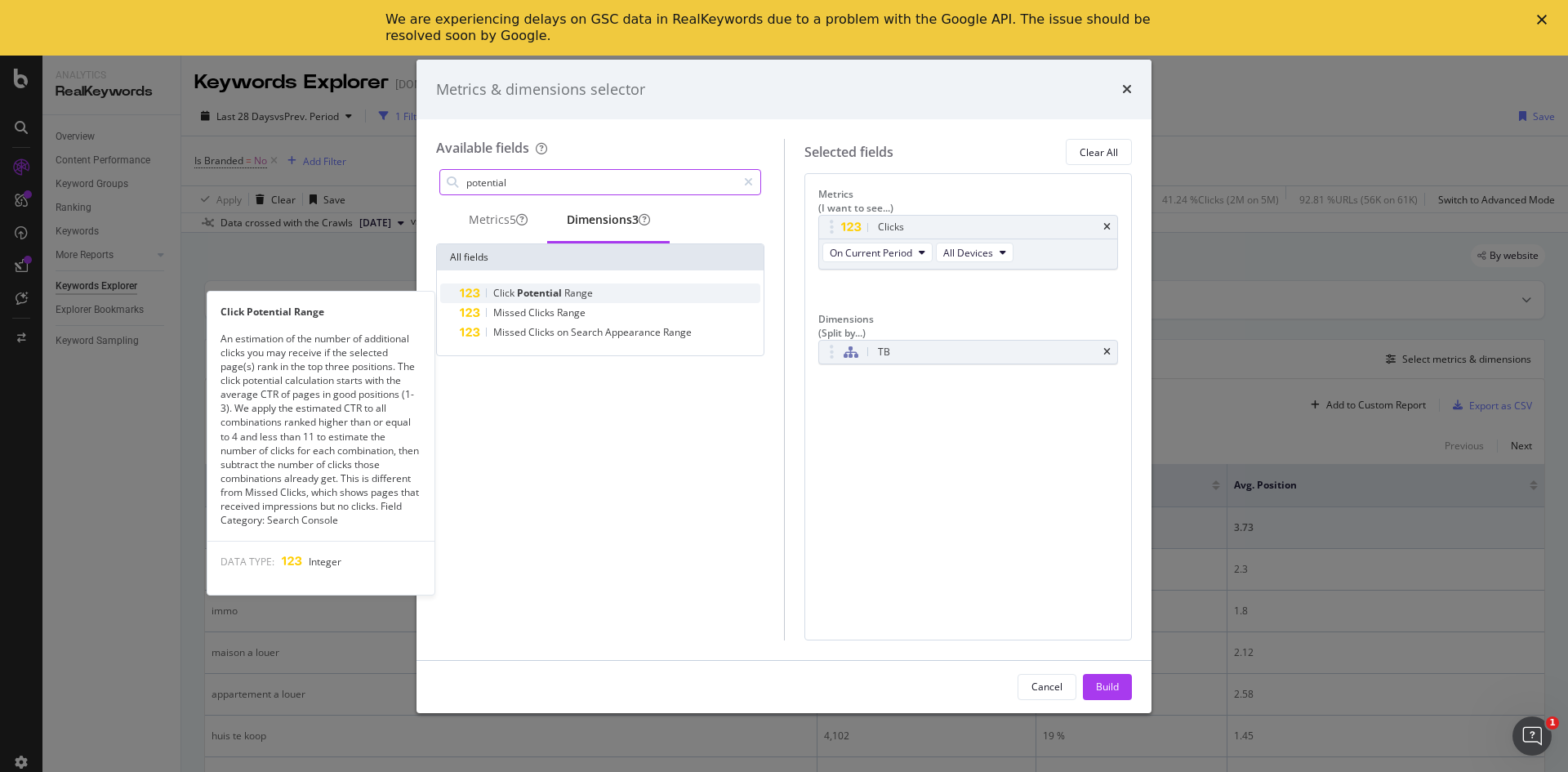
type input "potential"
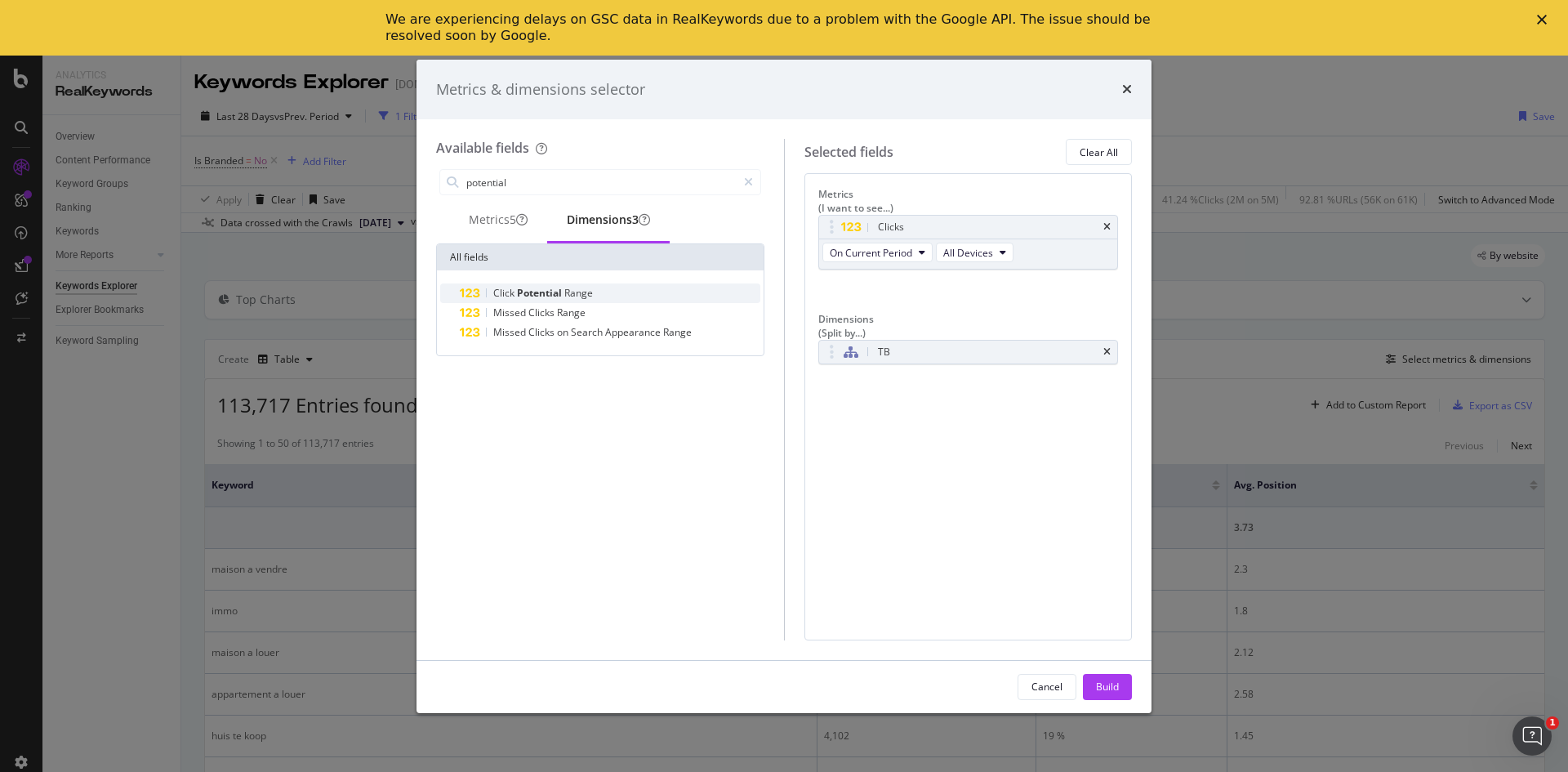
click at [567, 298] on span "Range" at bounding box center [579, 292] width 29 height 14
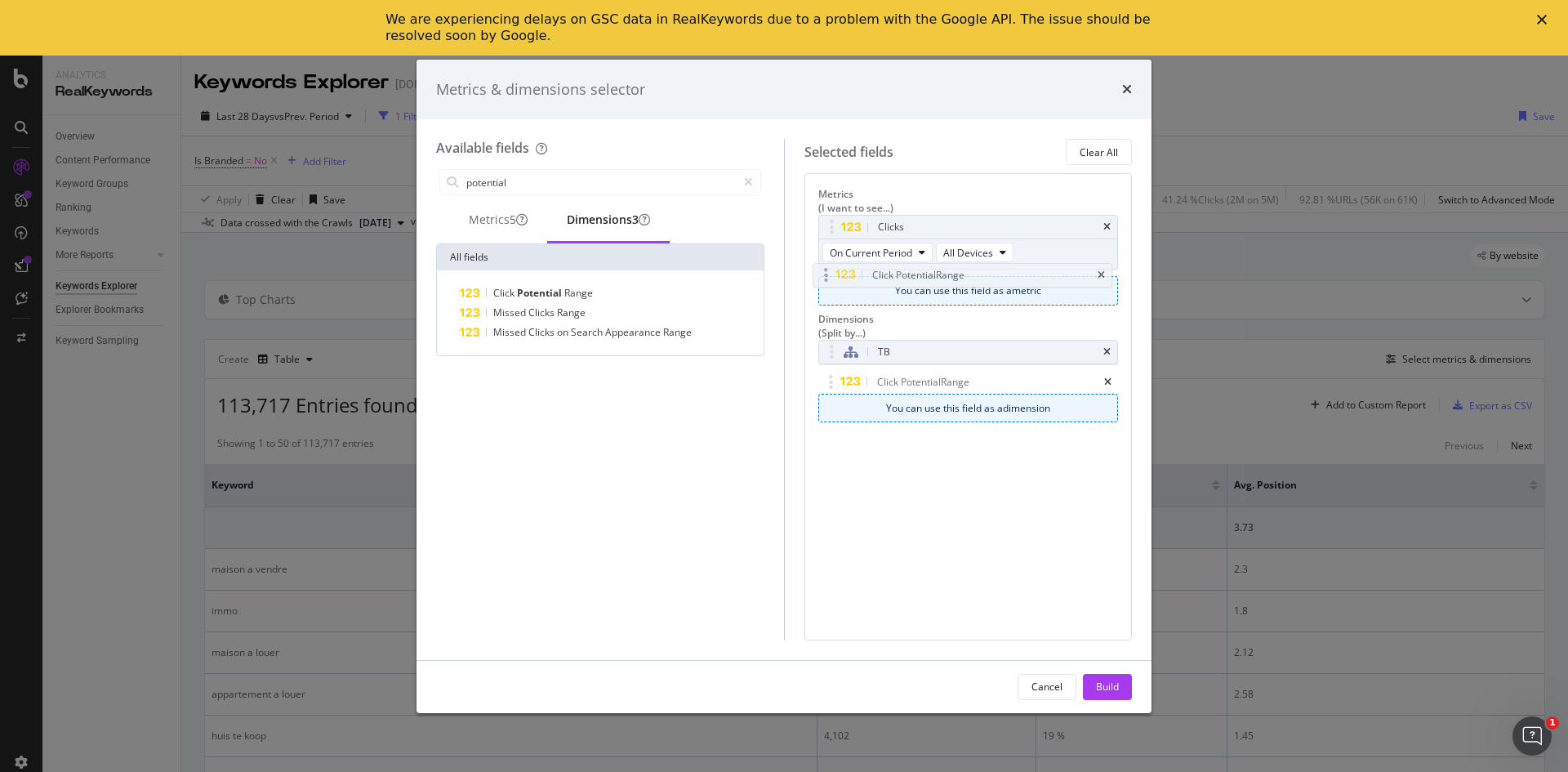
drag, startPoint x: 883, startPoint y: 369, endPoint x: 878, endPoint y: 276, distance: 93.1
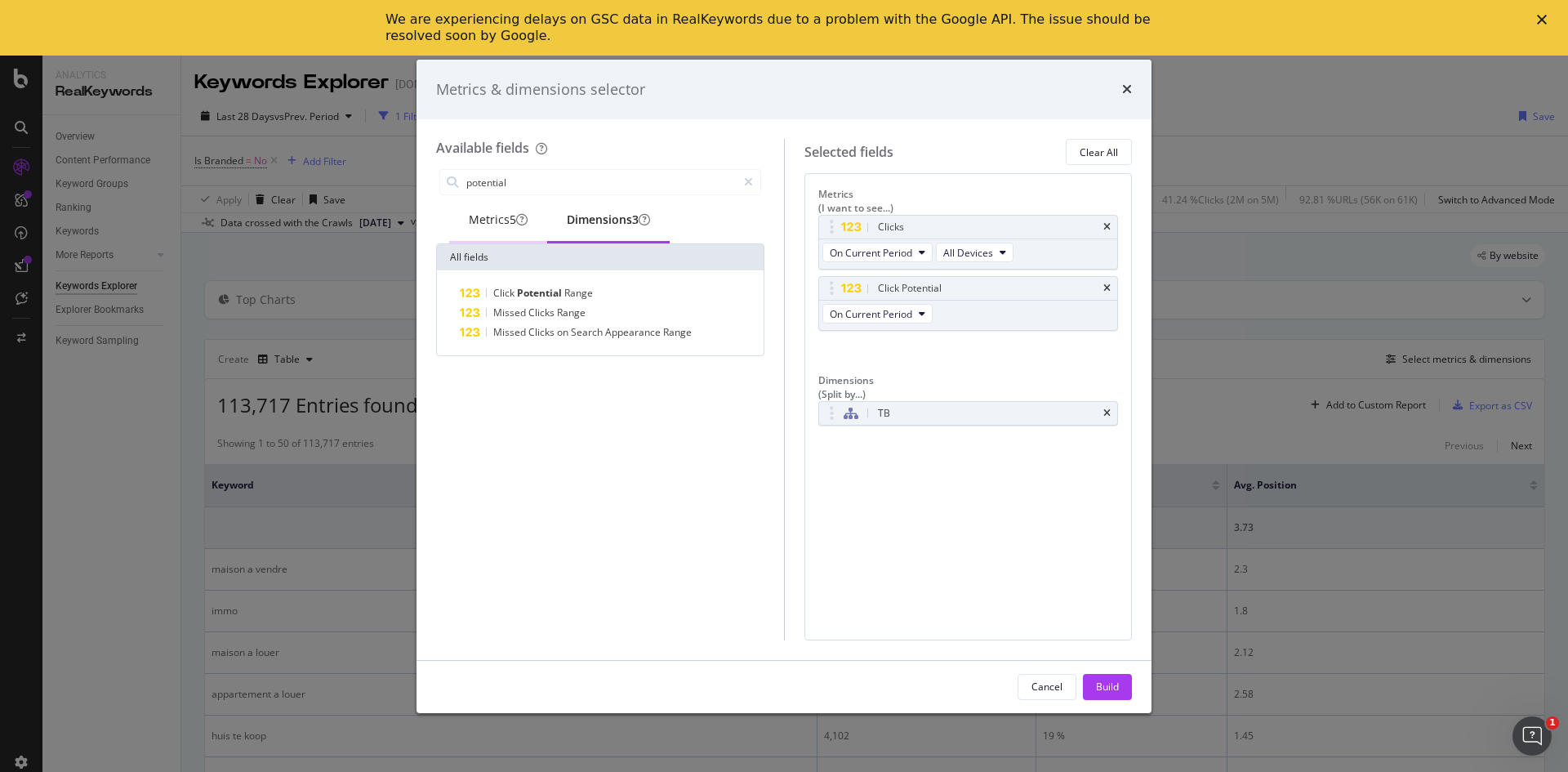
click at [478, 225] on div "Metrics 5" at bounding box center [497, 219] width 59 height 16
click at [538, 297] on span "Potential" at bounding box center [540, 292] width 45 height 14
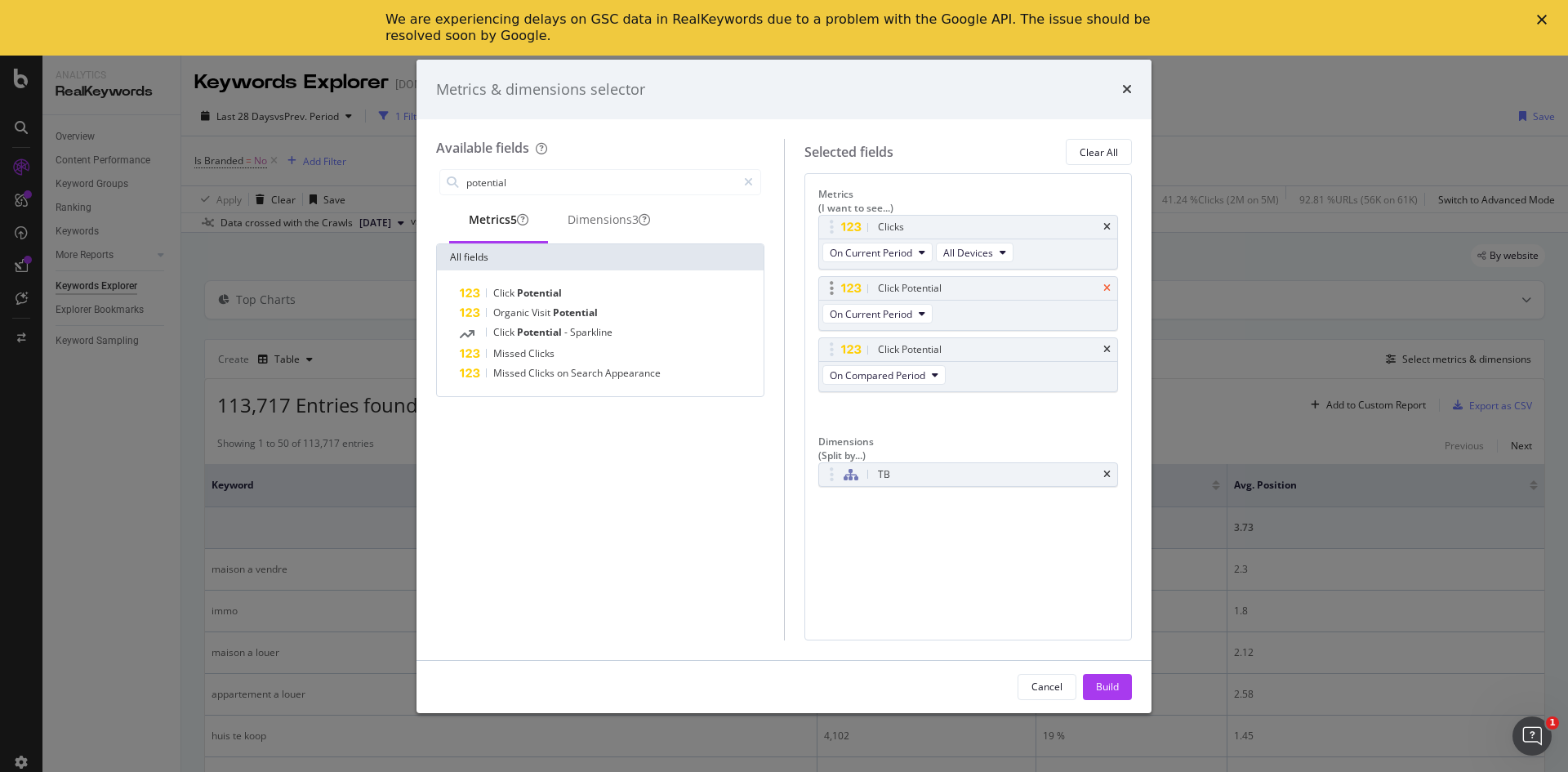
click at [1105, 284] on icon "times" at bounding box center [1107, 288] width 7 height 10
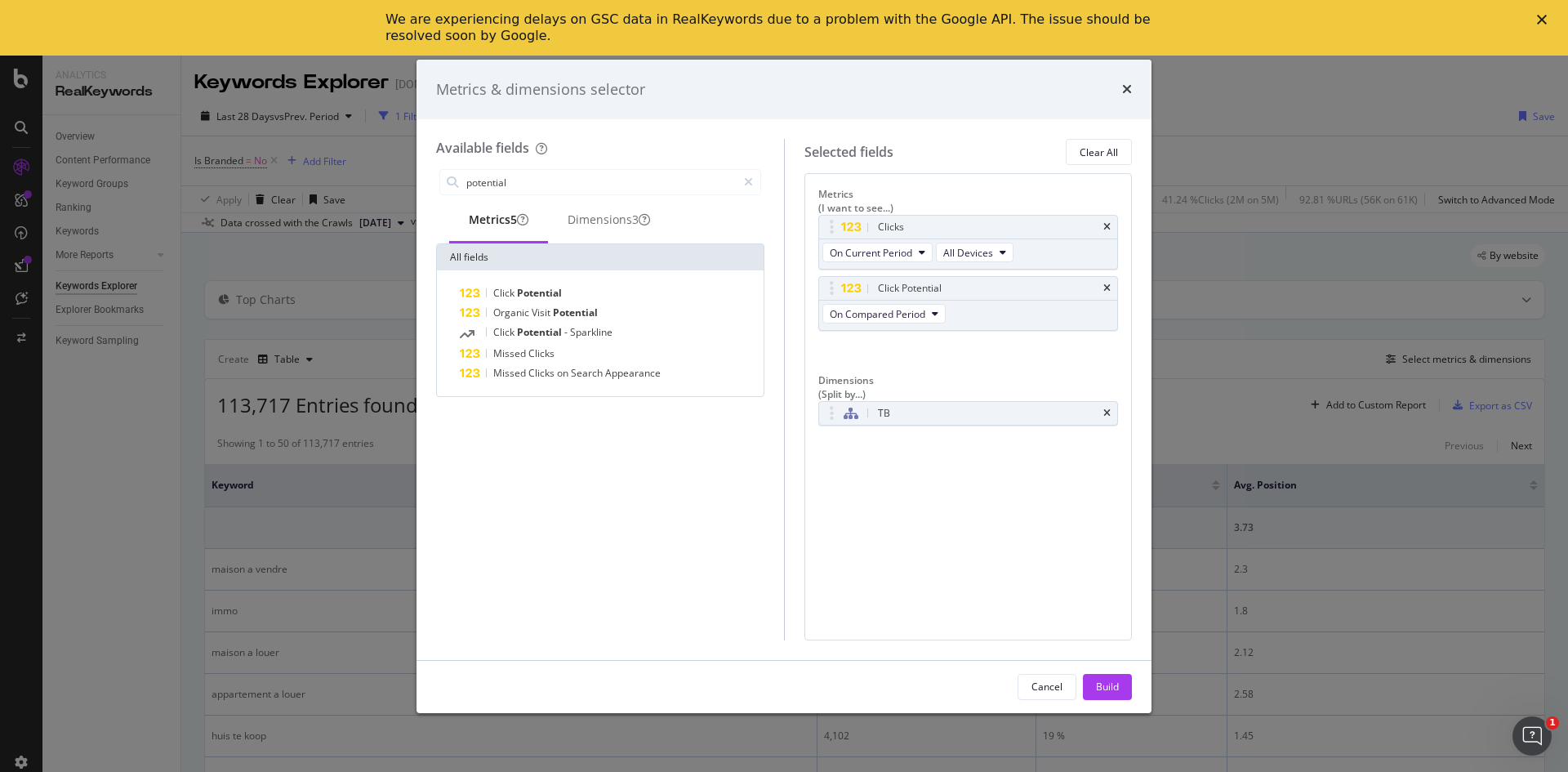
click at [1105, 284] on icon "times" at bounding box center [1107, 288] width 7 height 10
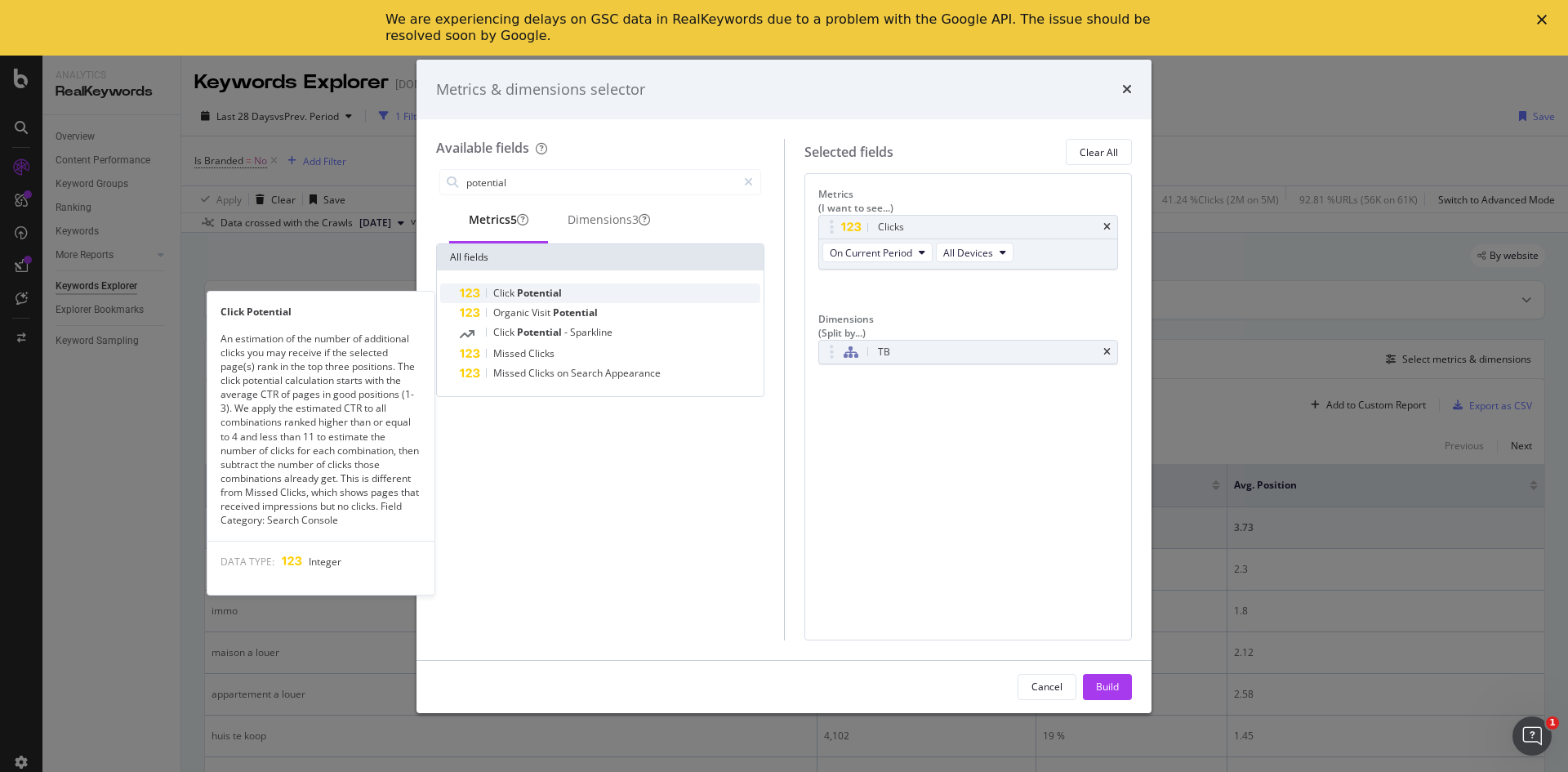
click at [538, 300] on span "Potential" at bounding box center [540, 292] width 45 height 14
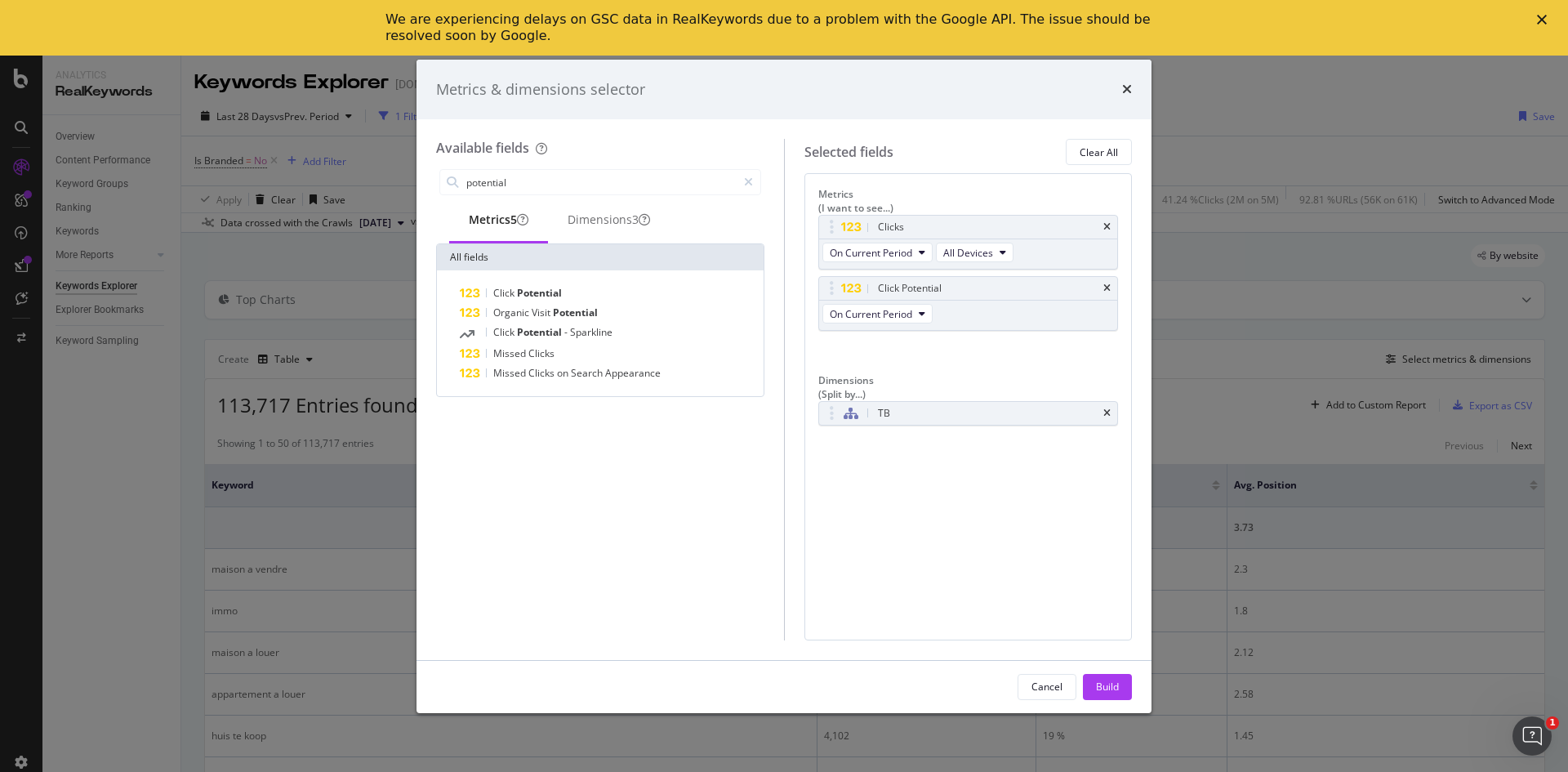
click at [1081, 447] on div "Metrics (I want to see...) Clicks On Current Period All Devices Click Potential…" at bounding box center [968, 406] width 328 height 467
click at [1111, 684] on div "Build" at bounding box center [1107, 686] width 23 height 14
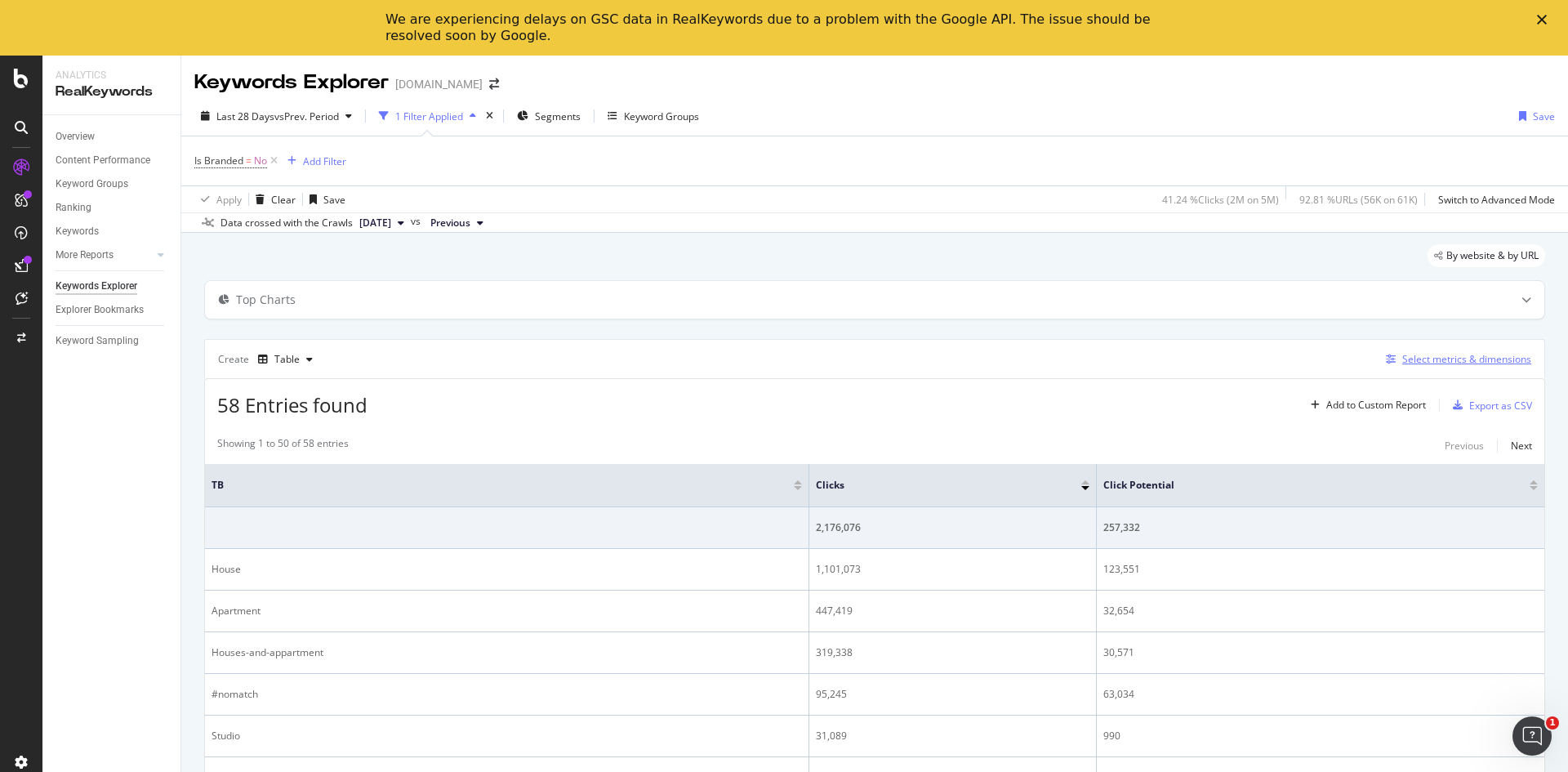
click at [1474, 361] on div "Select metrics & dimensions" at bounding box center [1467, 358] width 129 height 14
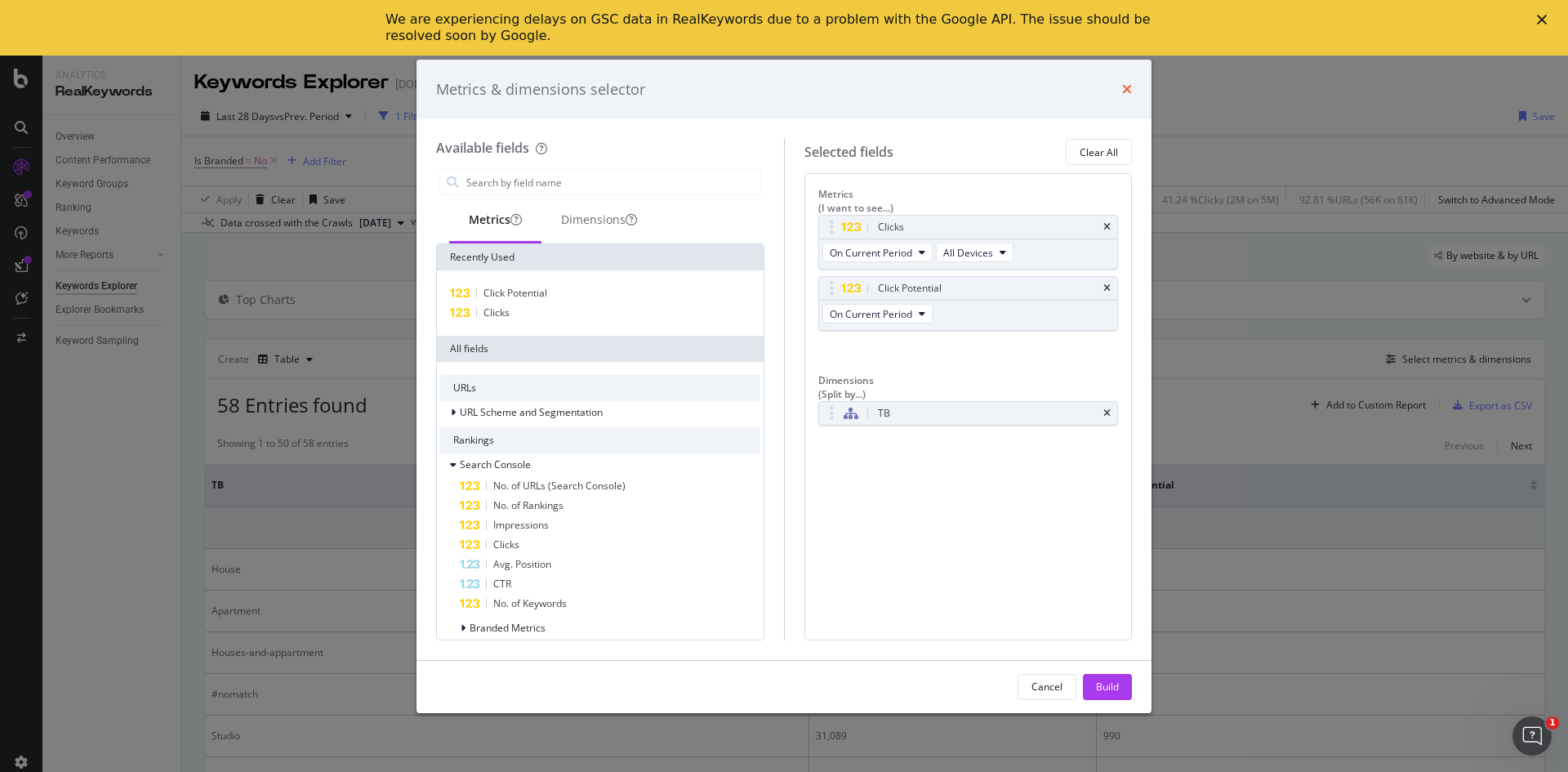
click at [1122, 85] on icon "times" at bounding box center [1127, 89] width 10 height 13
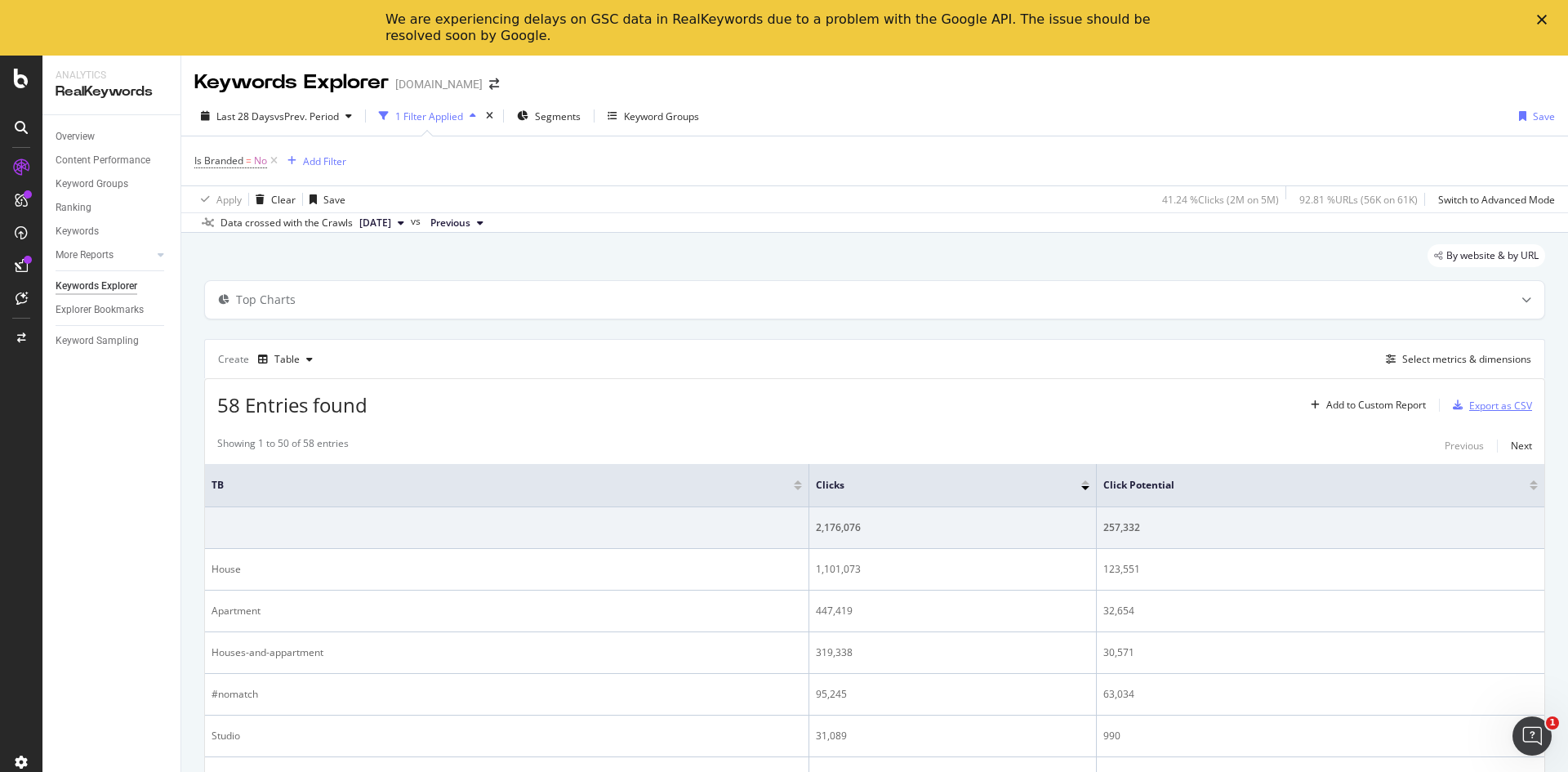
click at [1483, 401] on div "Export as CSV" at bounding box center [1500, 405] width 63 height 14
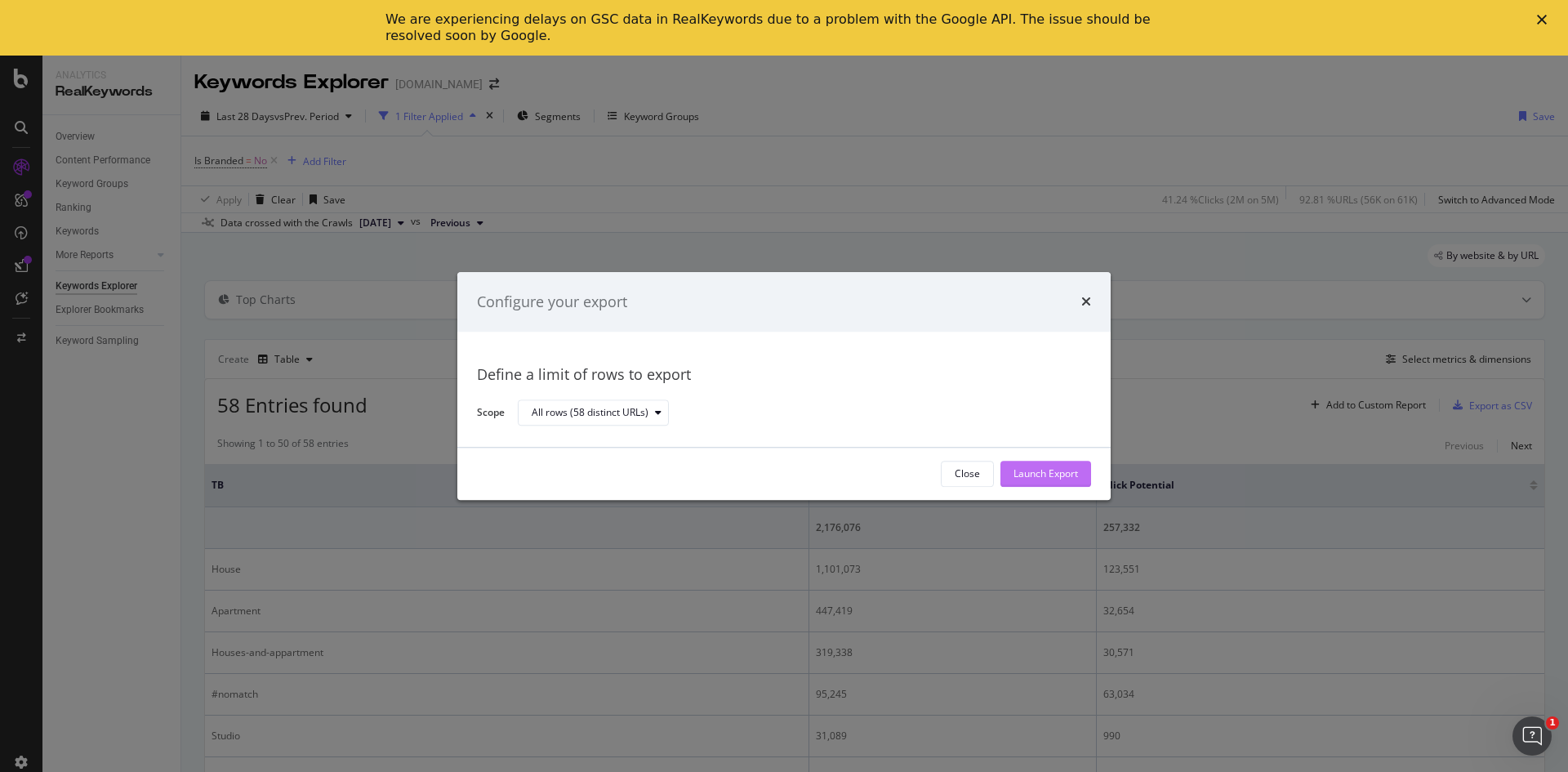
click at [1049, 464] on div "Launch Export" at bounding box center [1045, 473] width 64 height 24
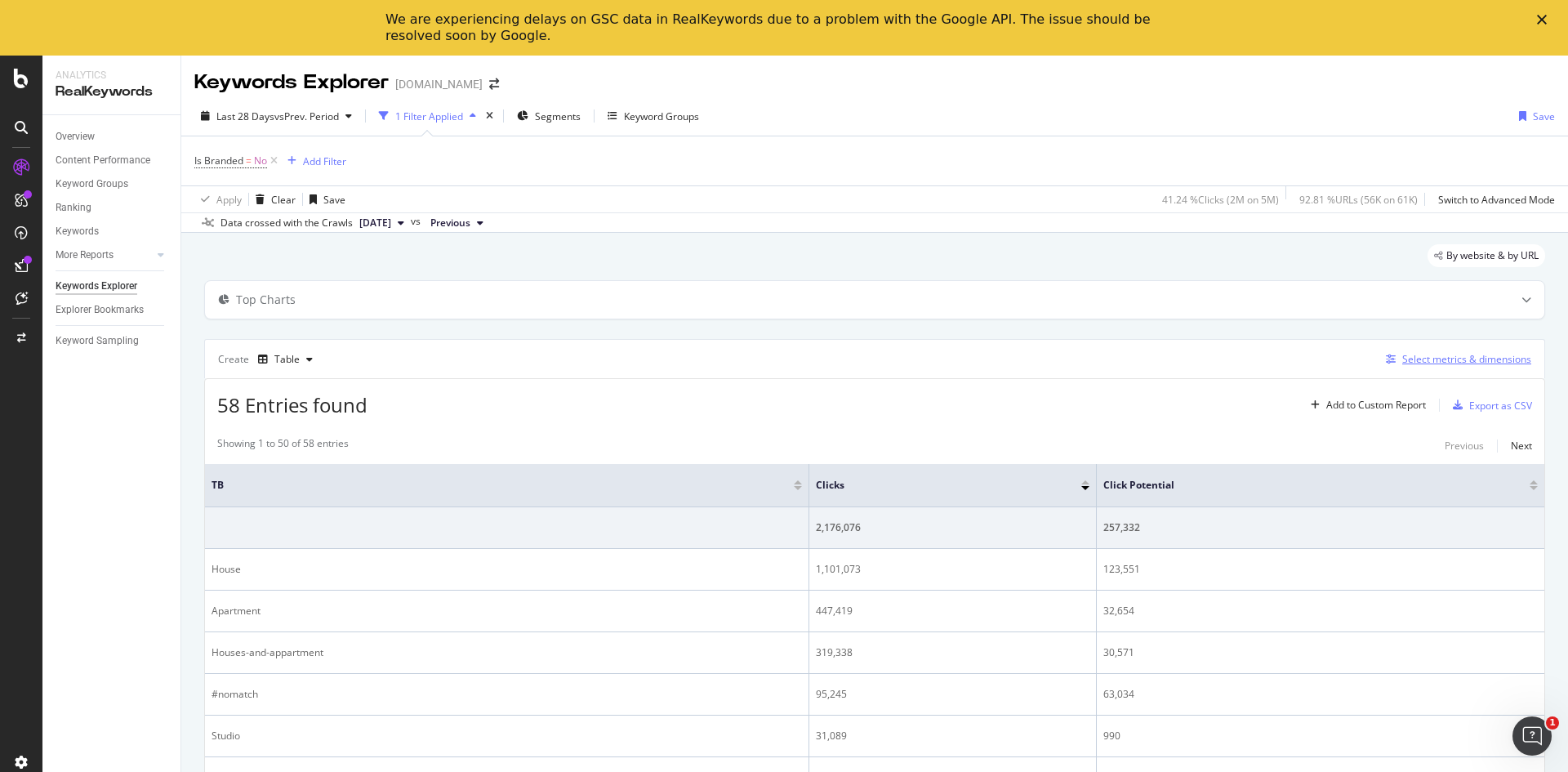
click at [1421, 360] on div "Select metrics & dimensions" at bounding box center [1467, 358] width 129 height 14
